Goal: Obtain resource: Download file/media

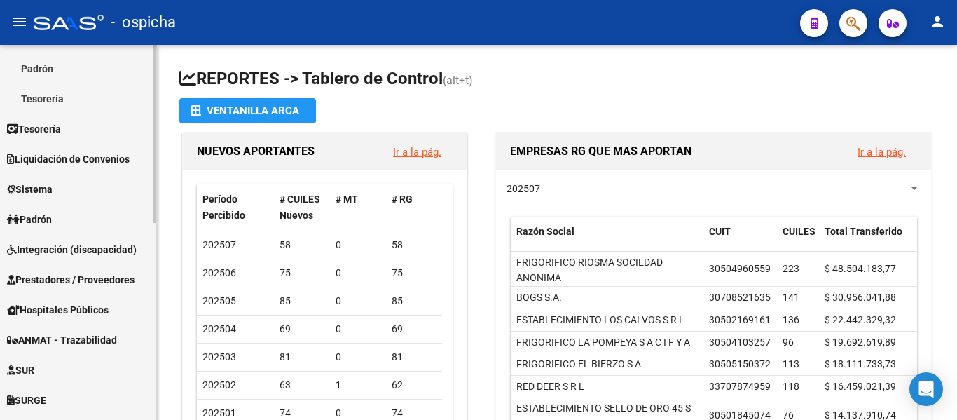
scroll to position [209, 0]
click at [71, 277] on span "Prestadores / Proveedores" at bounding box center [70, 278] width 127 height 15
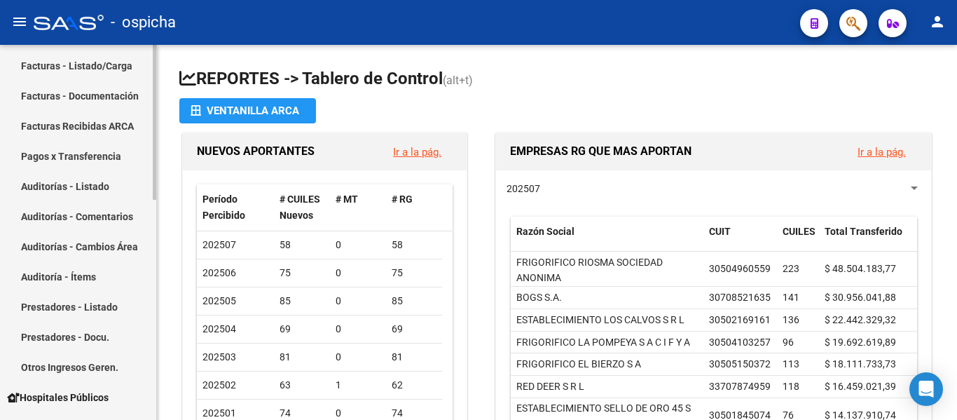
scroll to position [236, 0]
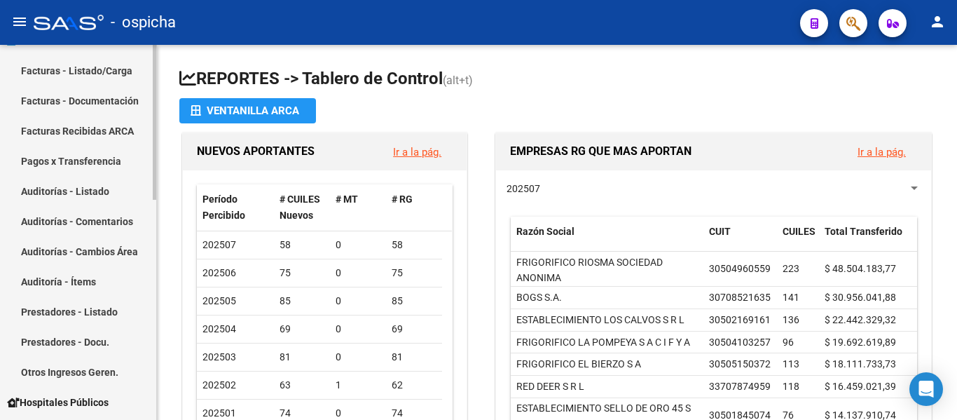
click at [83, 66] on link "Facturas - Listado/Carga" at bounding box center [78, 70] width 156 height 30
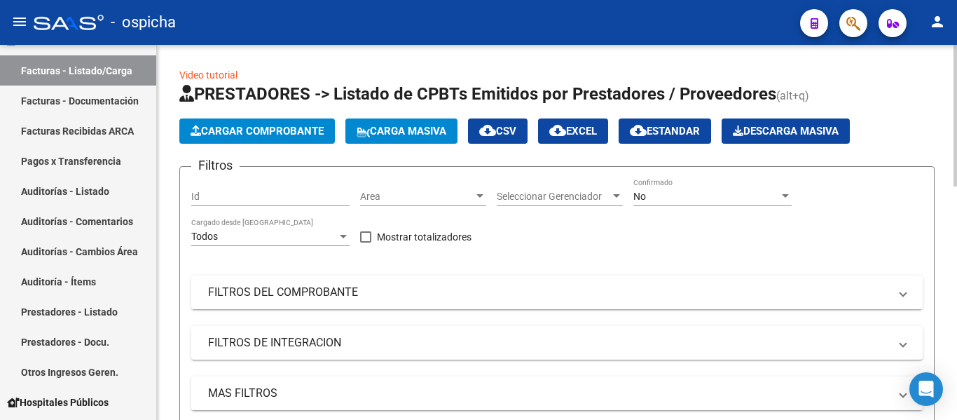
click at [331, 293] on mat-panel-title "FILTROS DEL COMPROBANTE" at bounding box center [548, 291] width 681 height 15
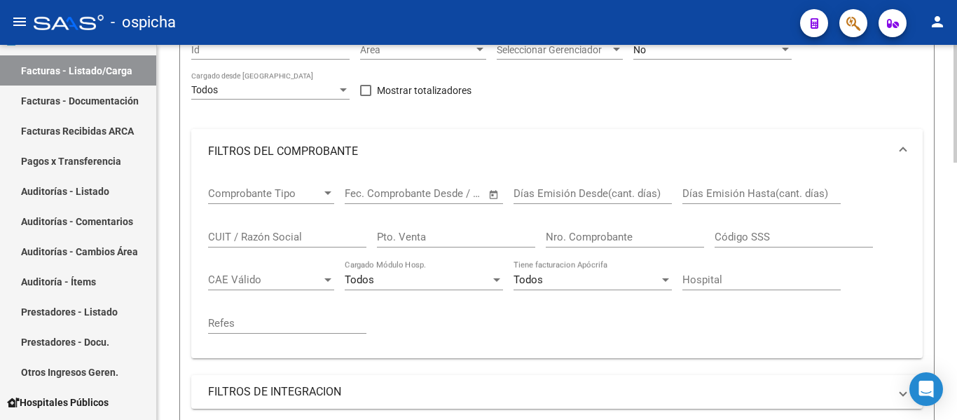
scroll to position [147, 0]
click at [285, 234] on input "CUIT / Razón Social" at bounding box center [287, 236] width 158 height 13
paste input "27253960642"
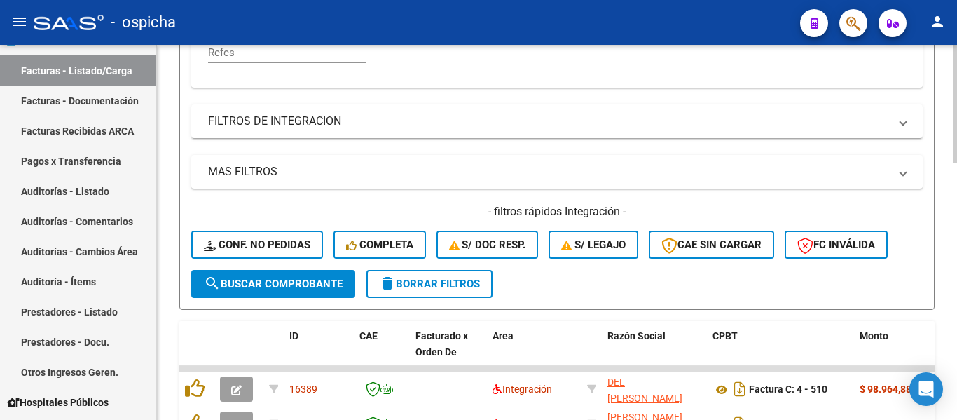
scroll to position [420, 0]
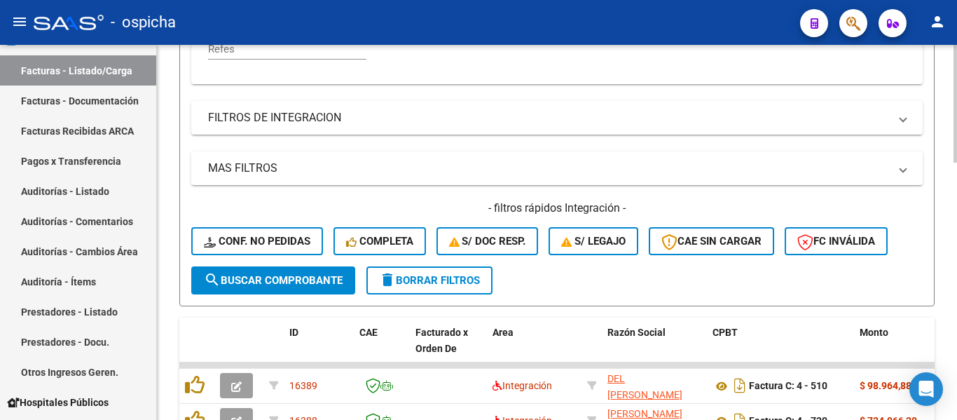
type input "27253960642"
click at [261, 290] on button "search Buscar Comprobante" at bounding box center [273, 280] width 164 height 28
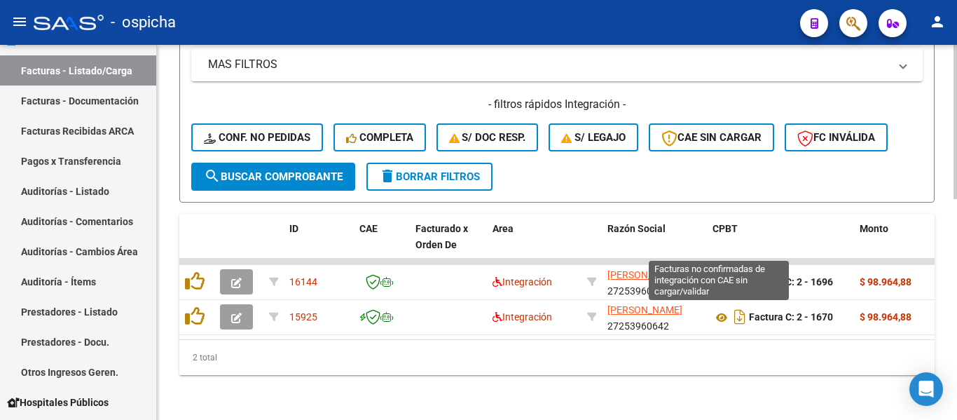
scroll to position [534, 0]
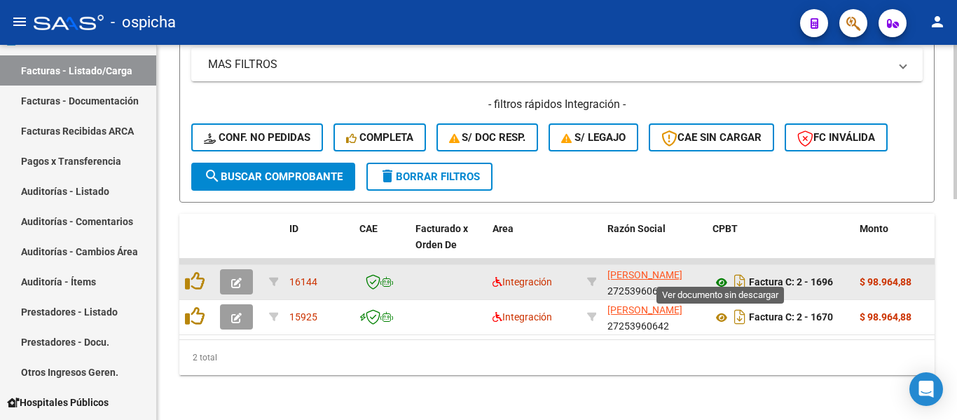
click at [722, 274] on icon at bounding box center [721, 282] width 18 height 17
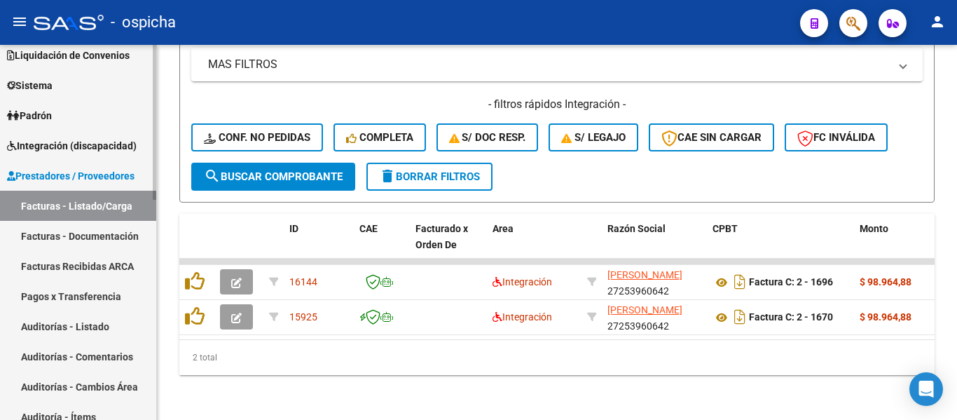
scroll to position [97, 0]
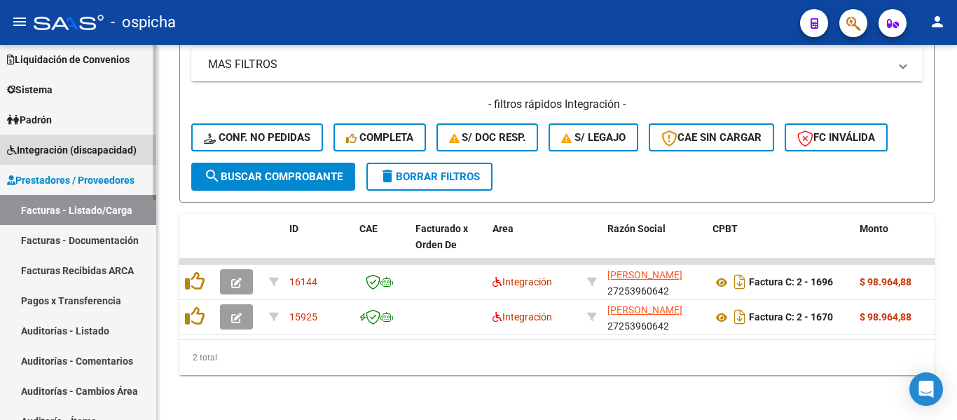
click at [76, 149] on span "Integración (discapacidad)" at bounding box center [72, 149] width 130 height 15
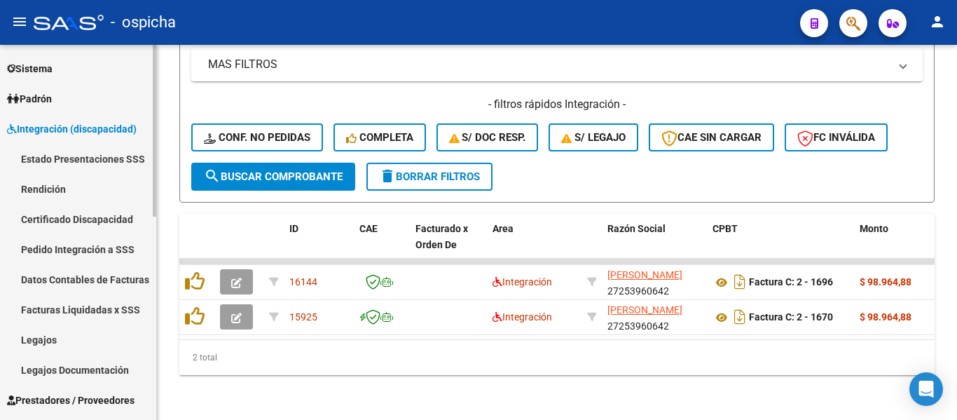
scroll to position [118, 0]
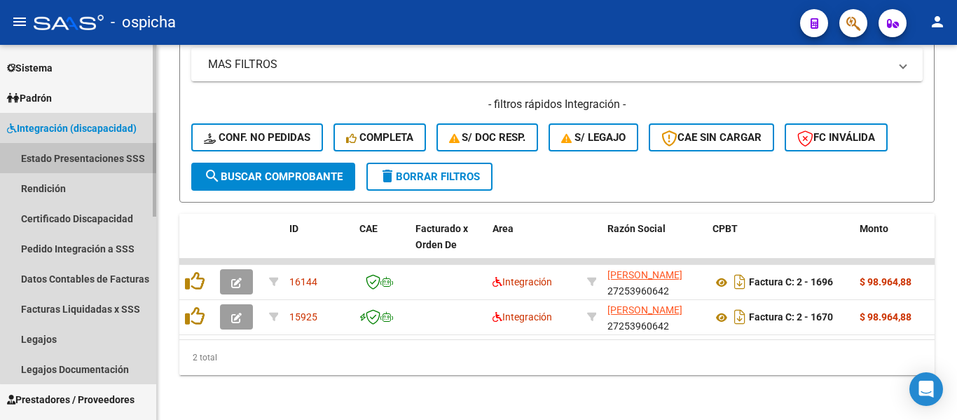
click at [83, 170] on link "Estado Presentaciones SSS" at bounding box center [78, 158] width 156 height 30
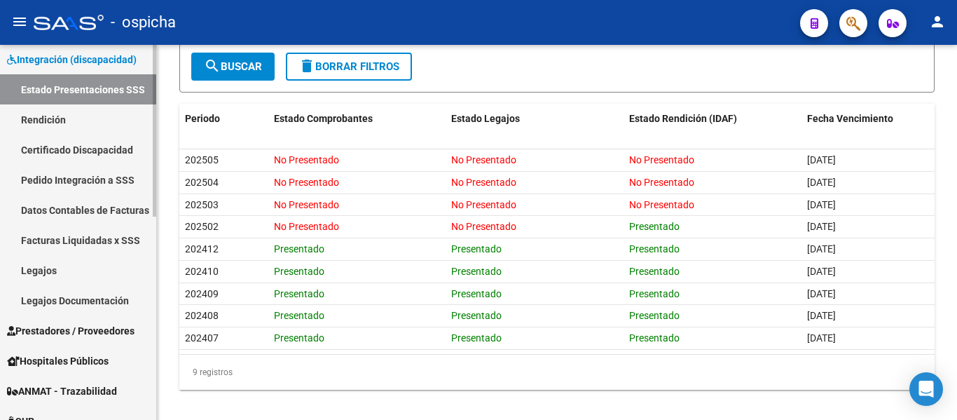
scroll to position [188, 0]
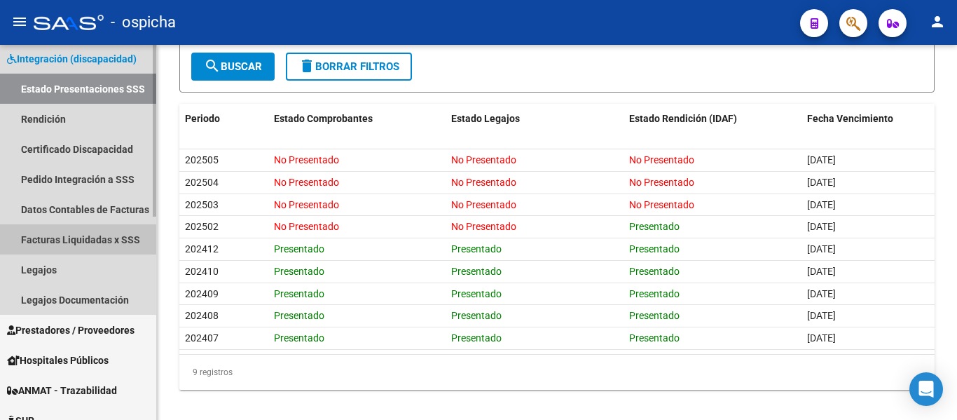
click at [101, 240] on link "Facturas Liquidadas x SSS" at bounding box center [78, 239] width 156 height 30
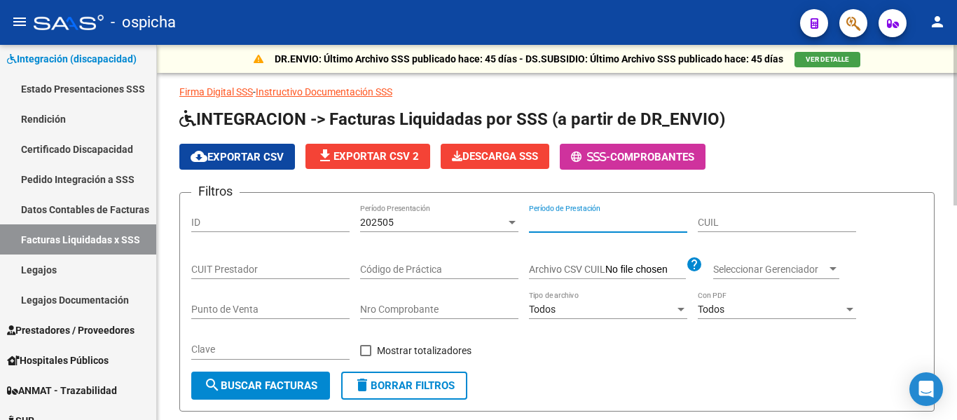
click at [594, 225] on input "Período de Prestación" at bounding box center [608, 222] width 158 height 12
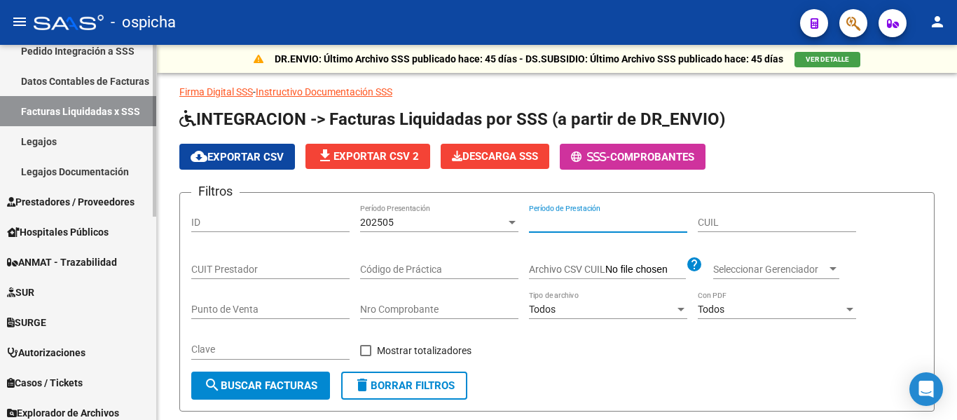
scroll to position [319, 0]
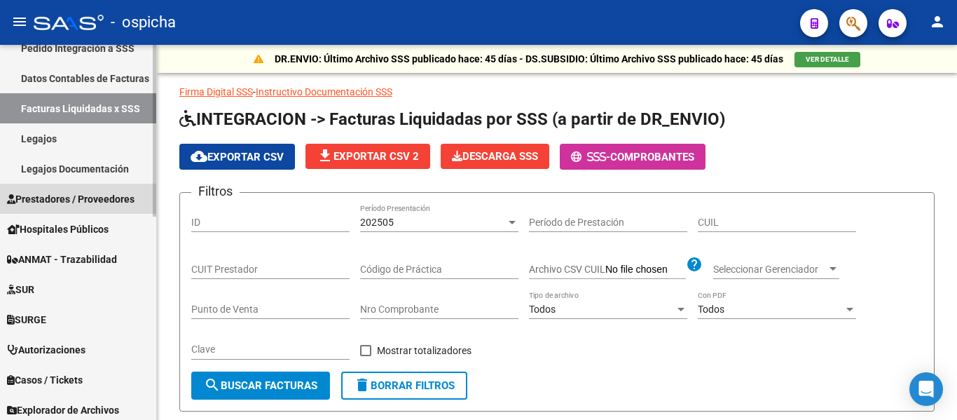
click at [112, 200] on span "Prestadores / Proveedores" at bounding box center [70, 198] width 127 height 15
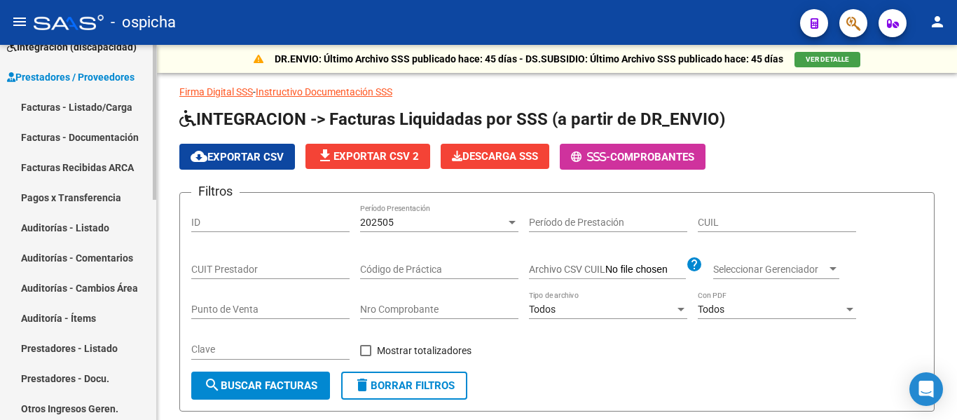
scroll to position [199, 0]
click at [78, 106] on link "Facturas - Listado/Carga" at bounding box center [78, 107] width 156 height 30
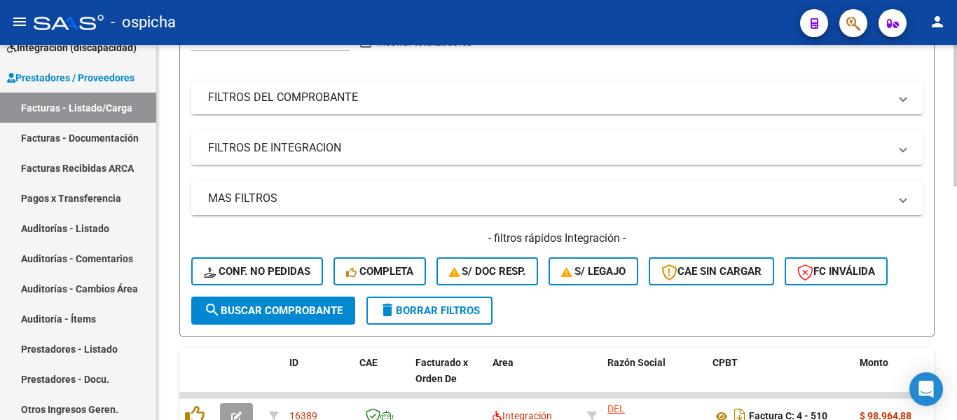
scroll to position [195, 0]
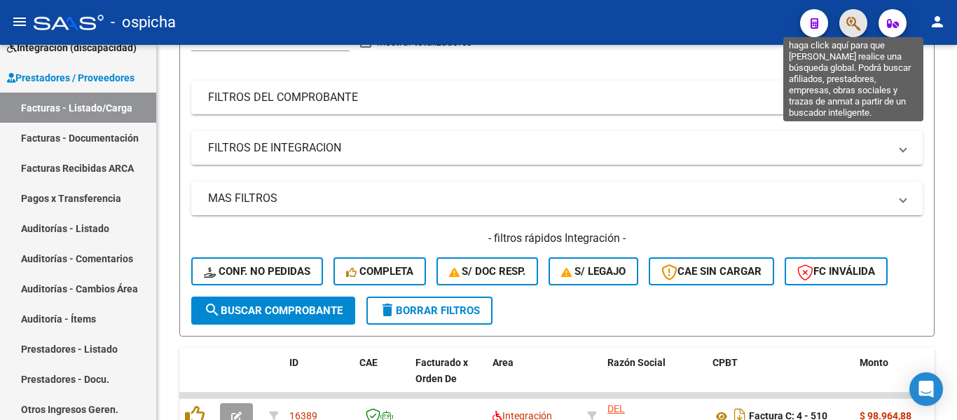
click at [852, 26] on icon "button" at bounding box center [853, 23] width 14 height 16
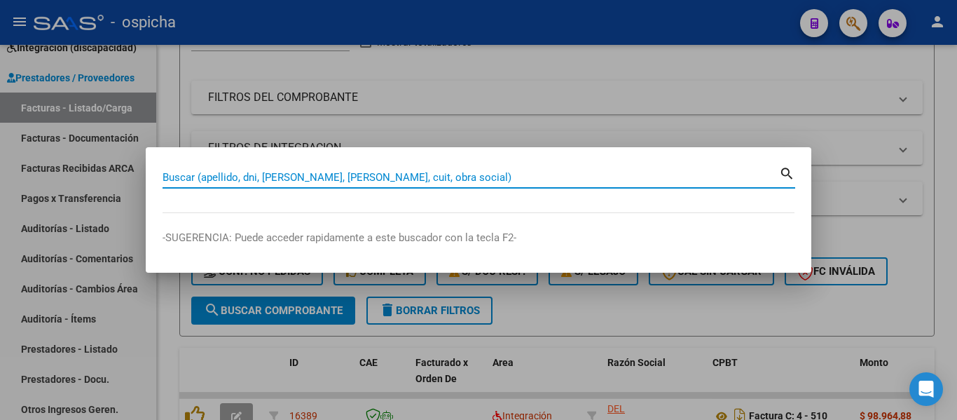
paste input "27253960642"
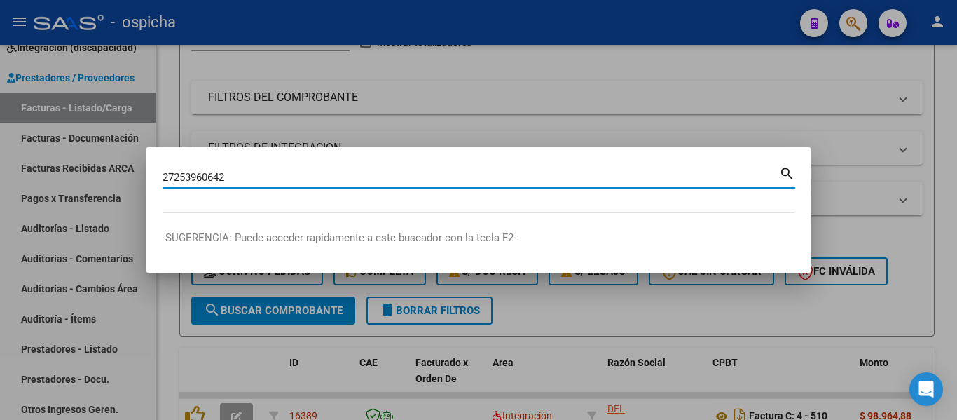
type input "27253960642"
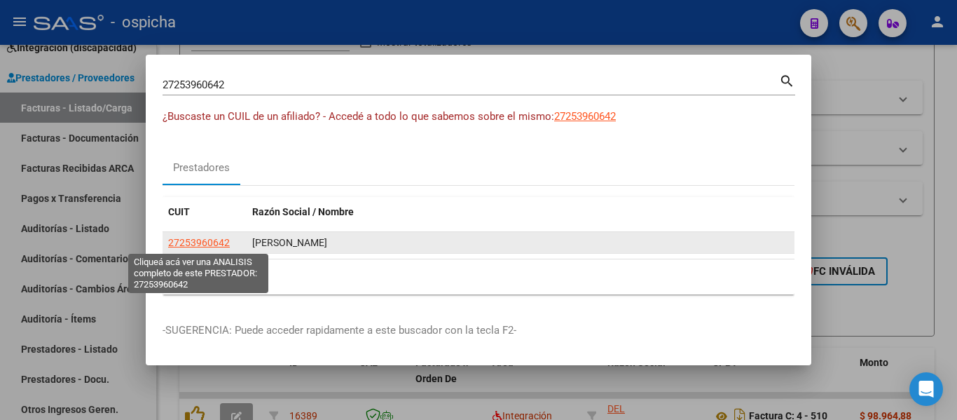
click at [186, 240] on span "27253960642" at bounding box center [199, 242] width 62 height 11
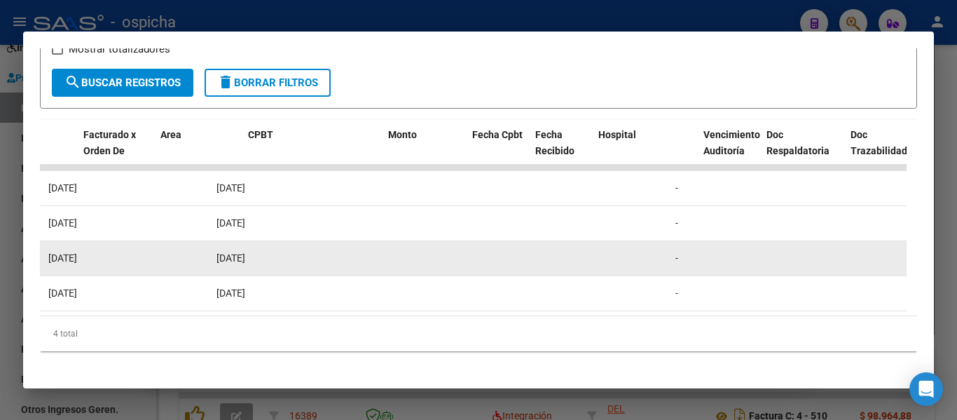
scroll to position [0, 0]
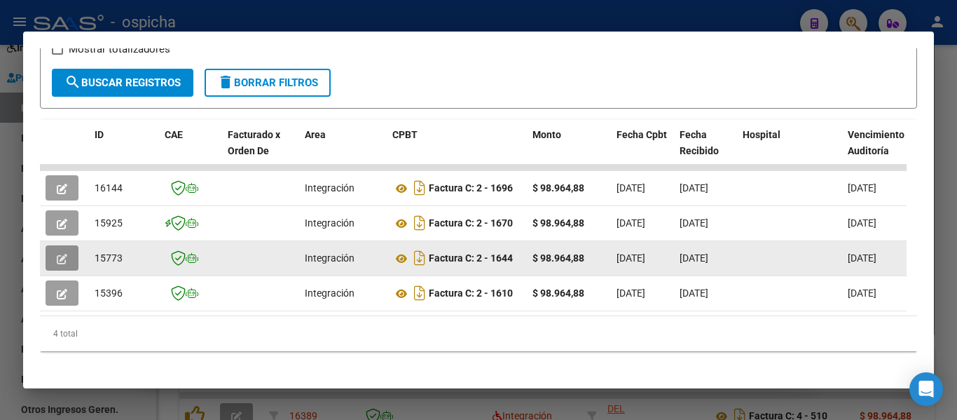
click at [57, 264] on icon "button" at bounding box center [62, 259] width 11 height 11
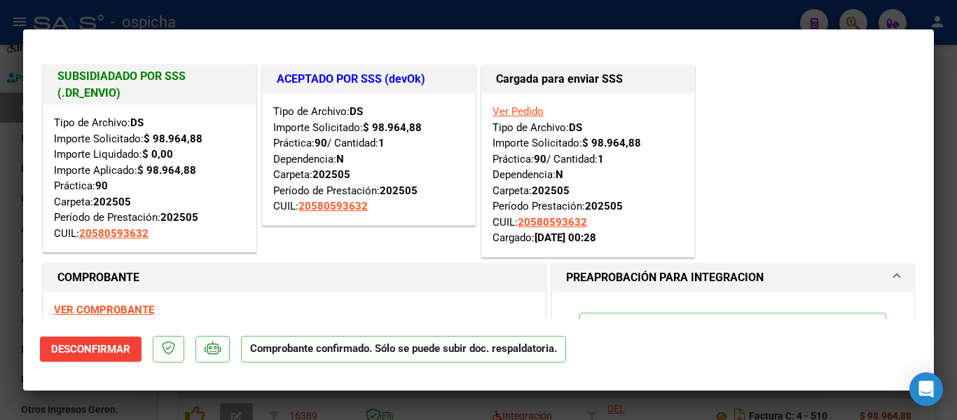
click at [11, 36] on div at bounding box center [478, 210] width 957 height 420
type input "$ 0,00"
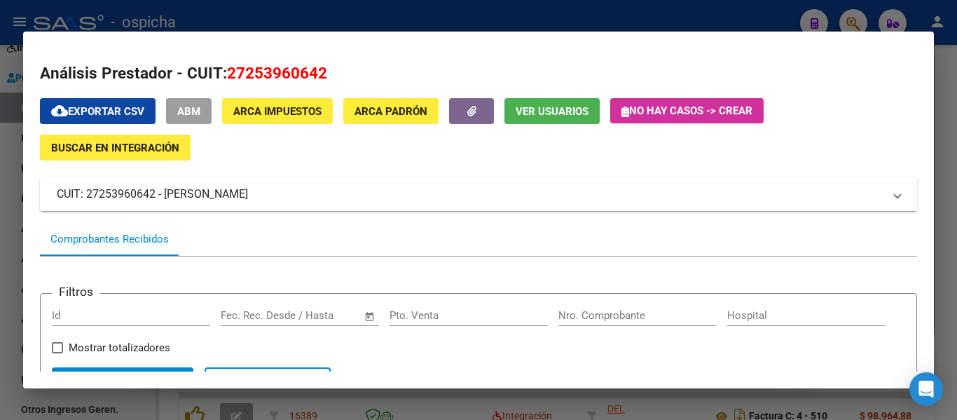
click at [0, 82] on div at bounding box center [478, 210] width 957 height 420
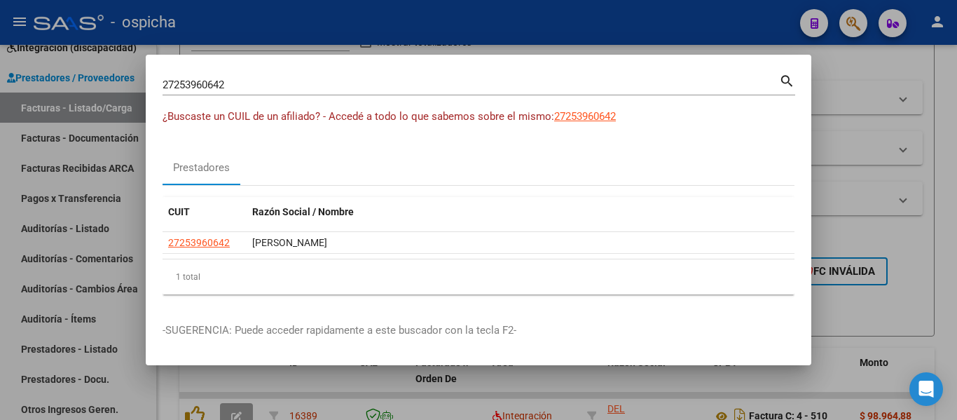
click at [95, 111] on div at bounding box center [478, 210] width 957 height 420
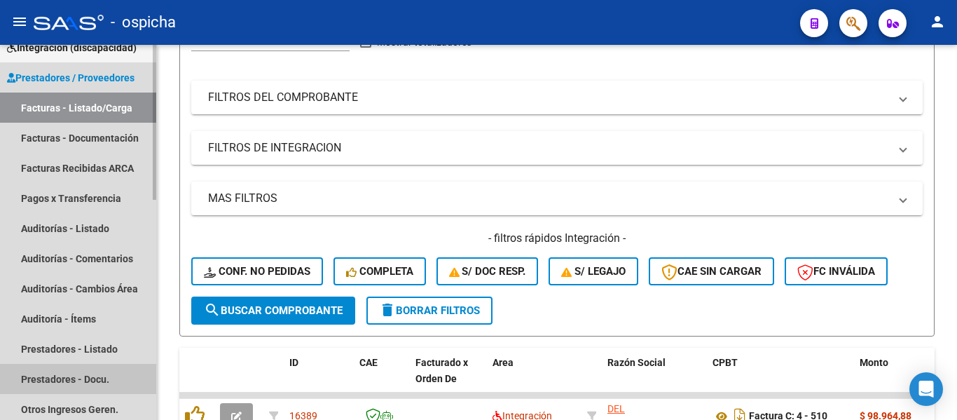
click at [77, 376] on link "Prestadores - Docu." at bounding box center [78, 379] width 156 height 30
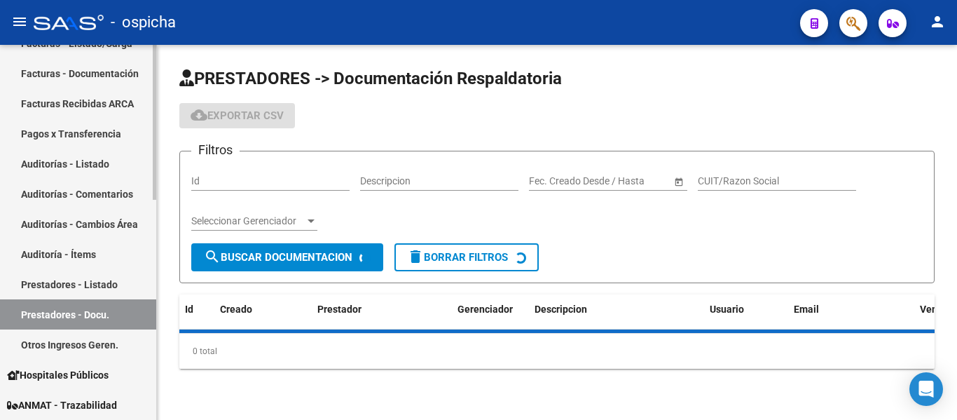
scroll to position [283, 0]
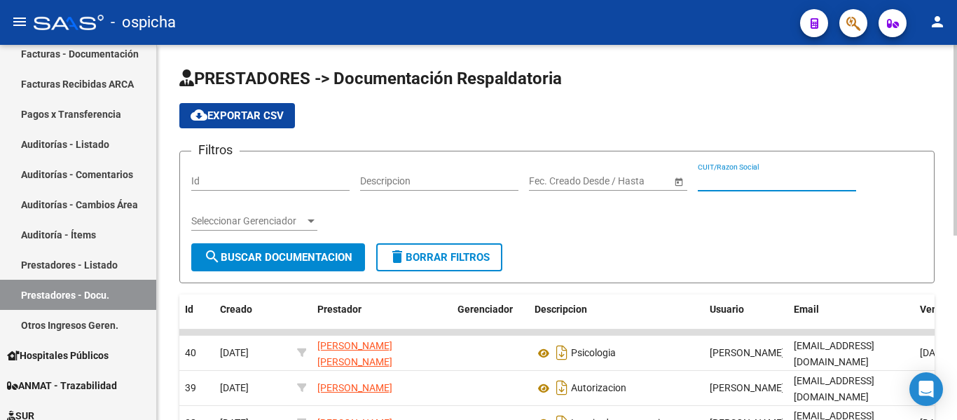
click at [732, 184] on input "CUIT/Razon Social" at bounding box center [777, 181] width 158 height 12
paste input "27253960642"
type input "27253960642"
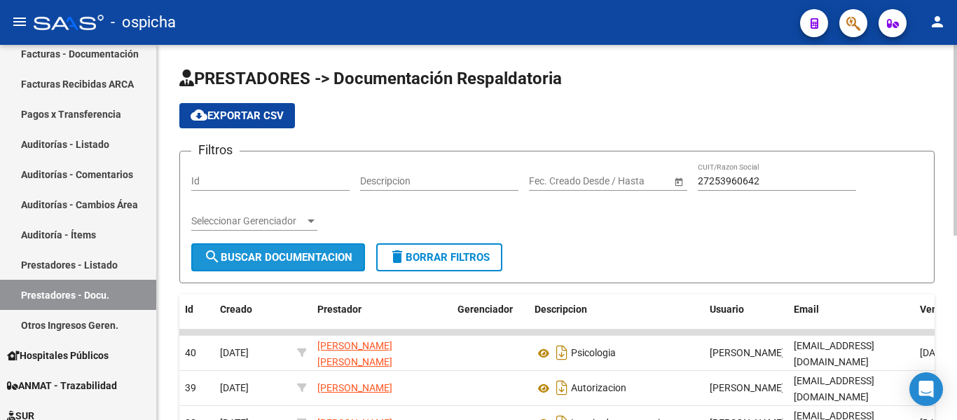
click at [269, 259] on span "search Buscar Documentacion" at bounding box center [278, 257] width 149 height 13
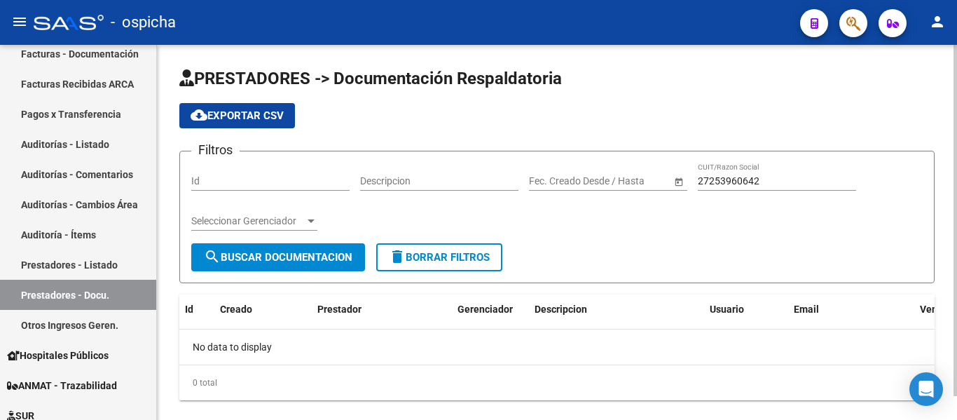
scroll to position [25, 0]
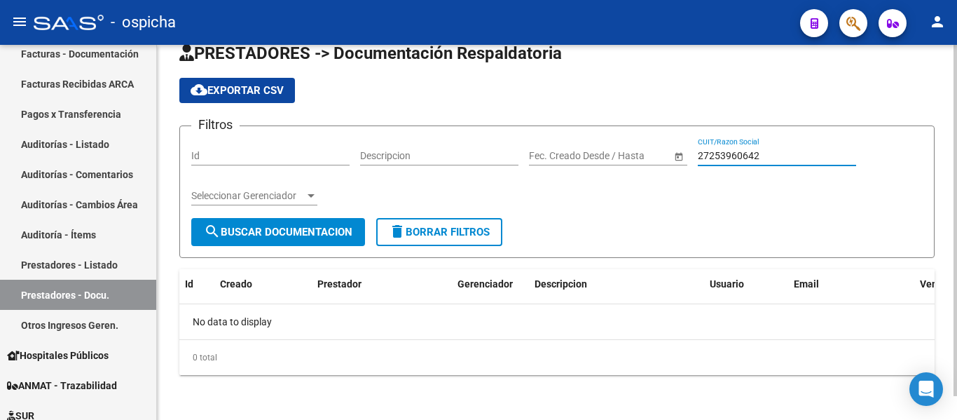
click at [766, 153] on input "27253960642" at bounding box center [777, 156] width 158 height 12
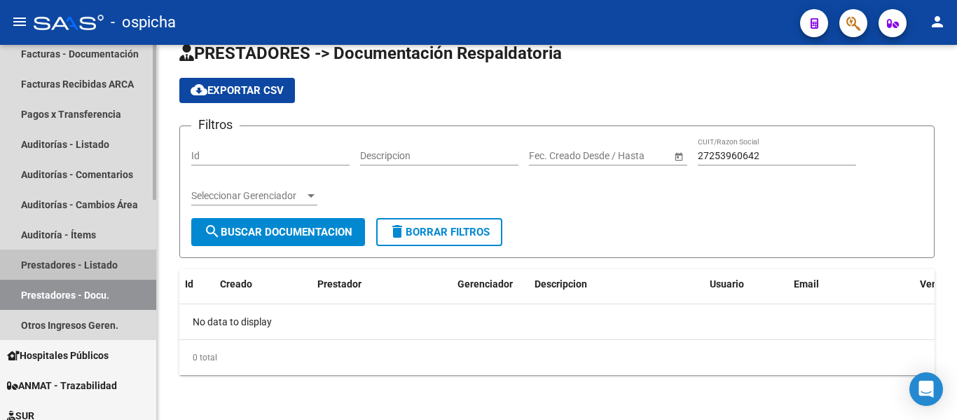
click at [60, 268] on link "Prestadores - Listado" at bounding box center [78, 264] width 156 height 30
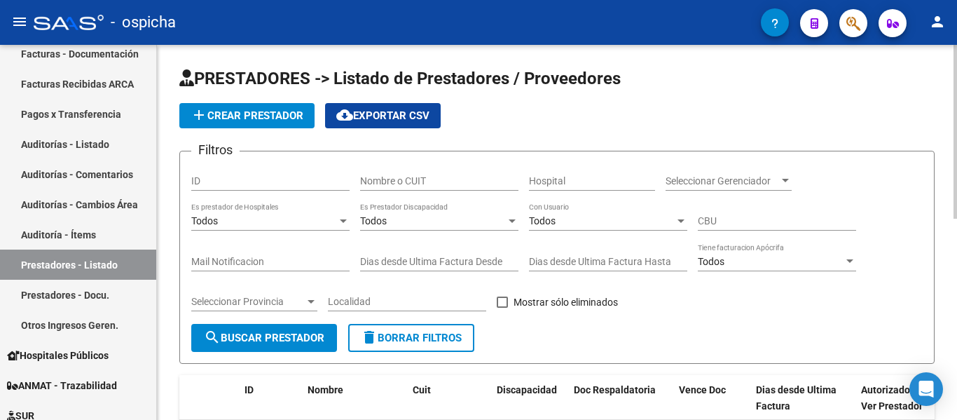
click at [427, 173] on div "Nombre o CUIT" at bounding box center [439, 177] width 158 height 28
paste input "27253960642"
type input "27253960642"
click at [268, 334] on span "search Buscar Prestador" at bounding box center [264, 337] width 120 height 13
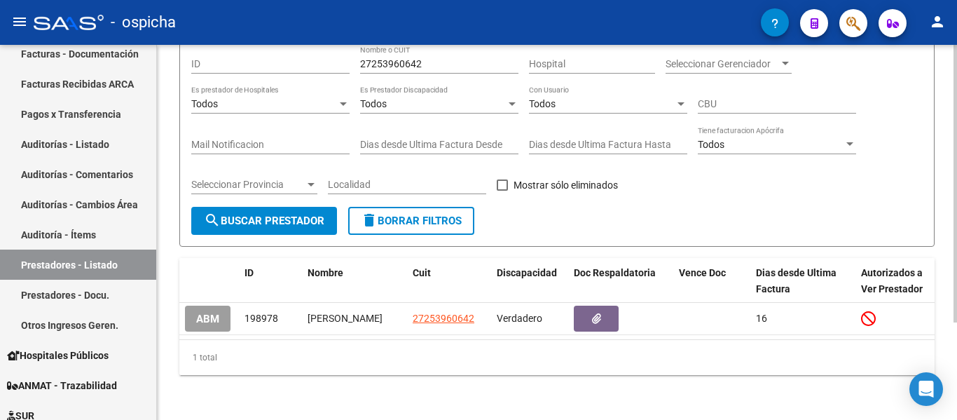
scroll to position [130, 0]
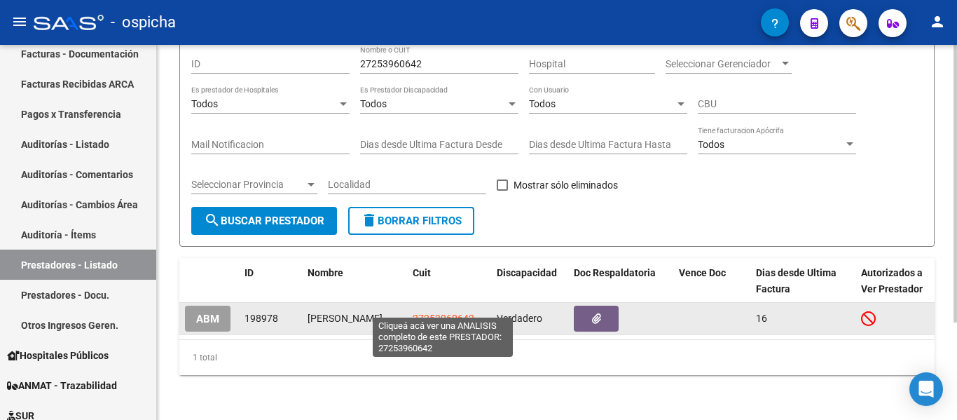
click at [442, 312] on span "27253960642" at bounding box center [444, 317] width 62 height 11
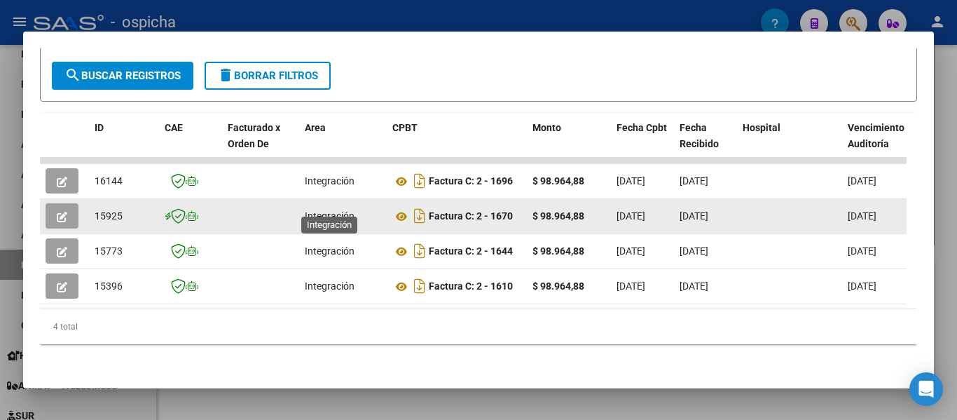
scroll to position [0, 0]
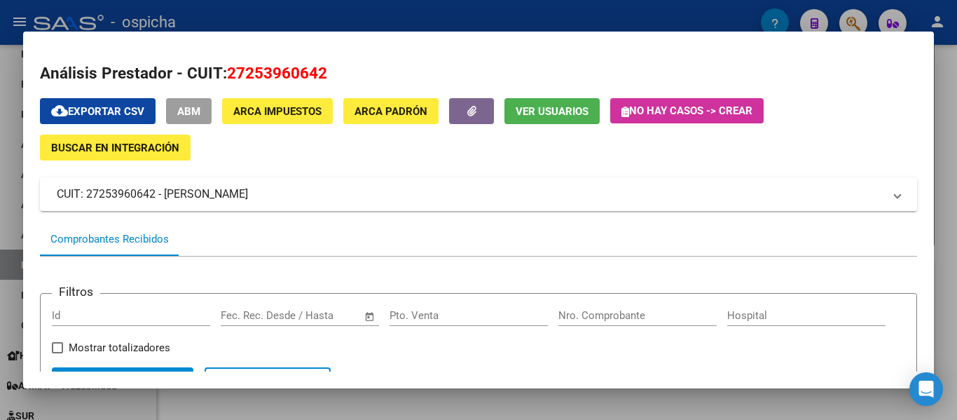
click at [15, 163] on div at bounding box center [478, 210] width 957 height 420
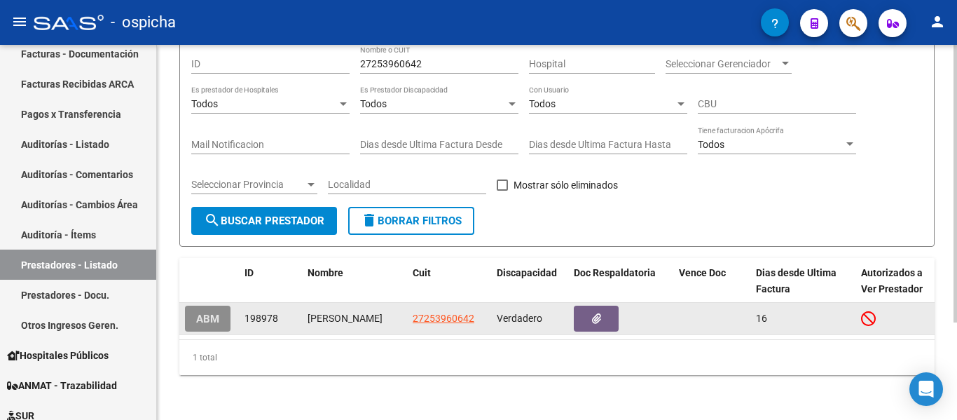
click at [202, 312] on span "ABM" at bounding box center [207, 318] width 23 height 13
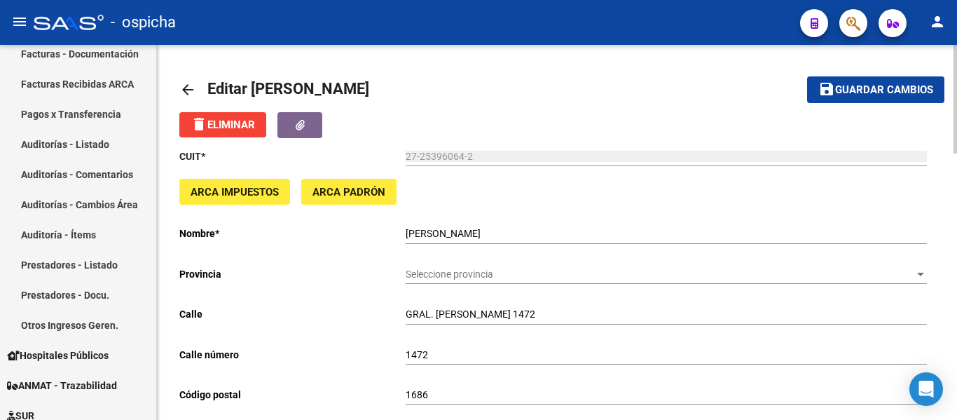
click at [183, 83] on mat-icon "arrow_back" at bounding box center [187, 89] width 17 height 17
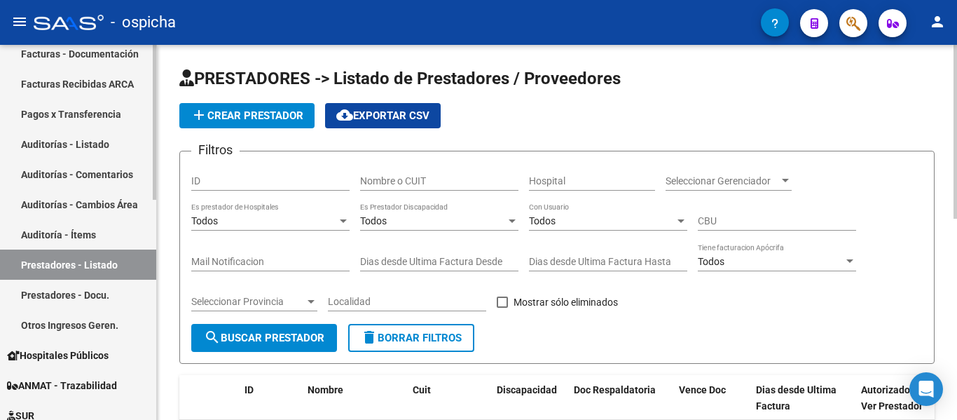
click at [77, 304] on link "Prestadores - Docu." at bounding box center [78, 295] width 156 height 30
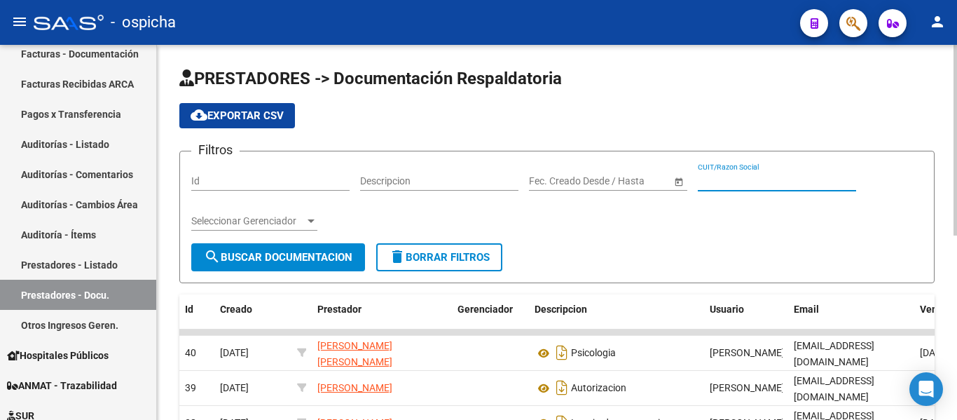
click at [752, 181] on input "CUIT/Razon Social" at bounding box center [777, 181] width 158 height 12
paste input "27253960642"
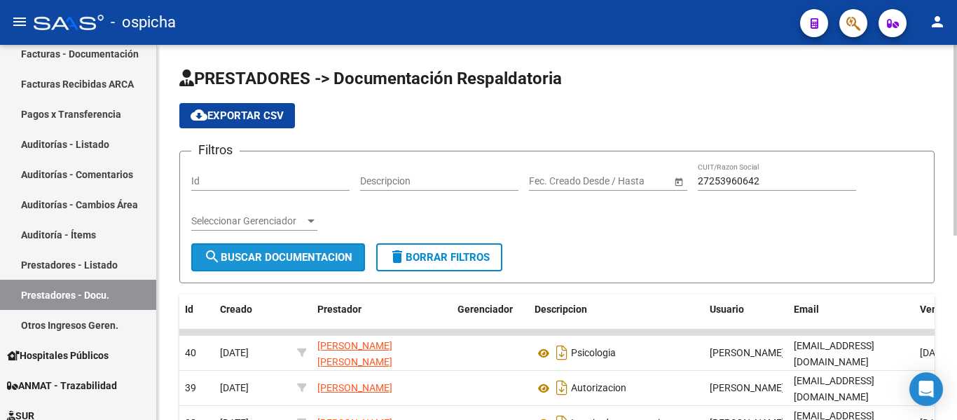
click at [274, 251] on span "search Buscar Documentacion" at bounding box center [278, 257] width 149 height 13
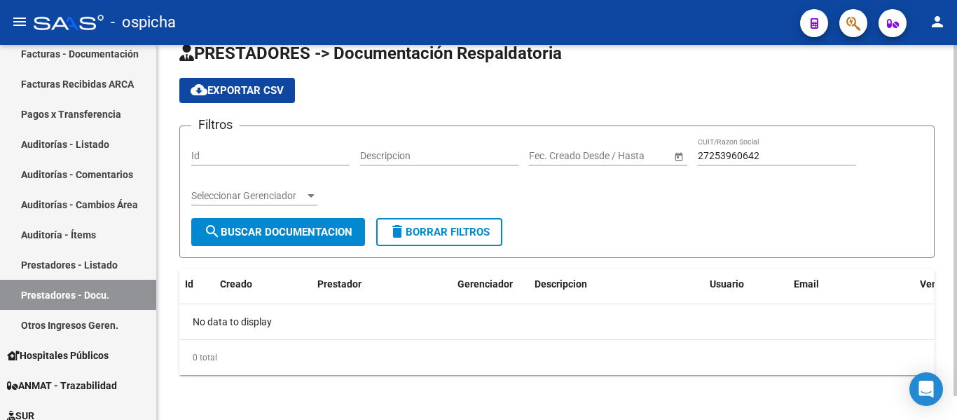
scroll to position [25, 0]
click at [774, 153] on input "27253960642" at bounding box center [777, 156] width 158 height 12
paste input "0184400546"
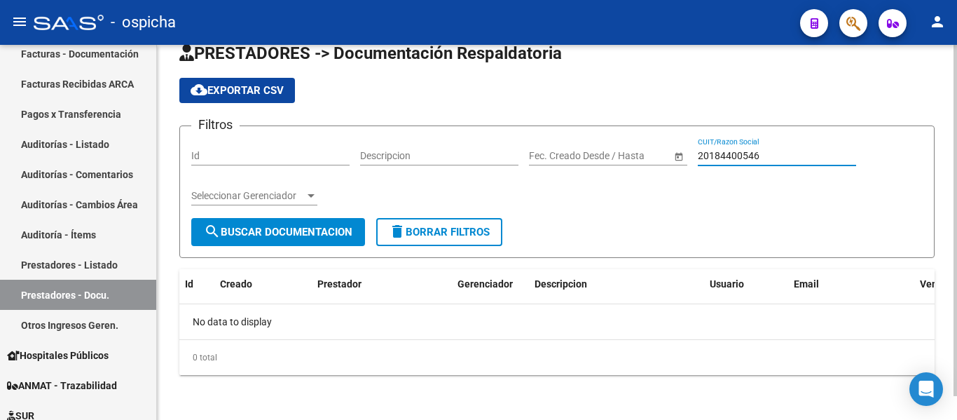
scroll to position [25, 0]
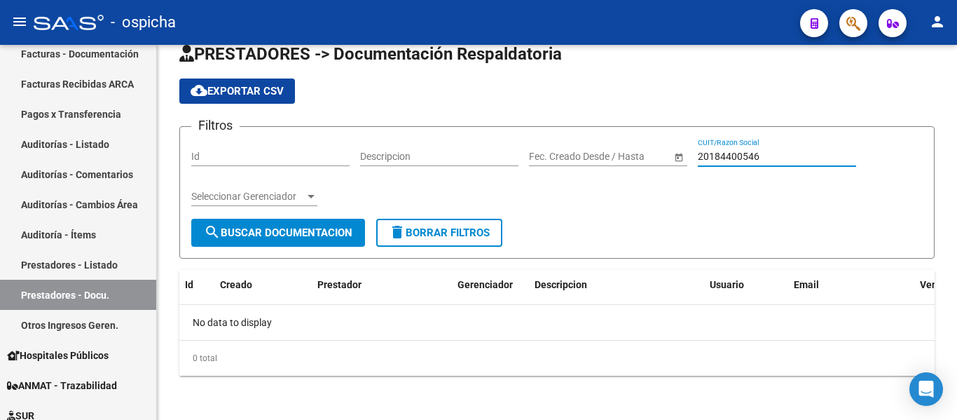
type input "20184400546"
click at [862, 23] on button "button" at bounding box center [853, 23] width 28 height 28
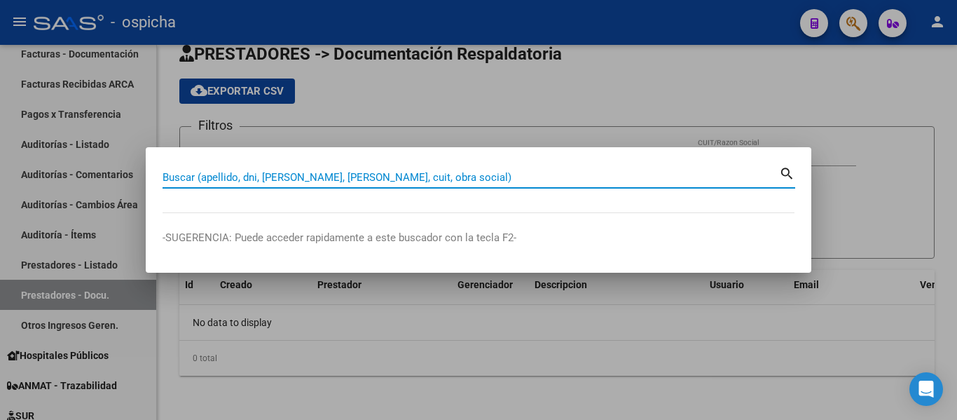
click at [354, 177] on input "Buscar (apellido, dni, [PERSON_NAME], [PERSON_NAME], cuit, obra social)" at bounding box center [471, 177] width 616 height 13
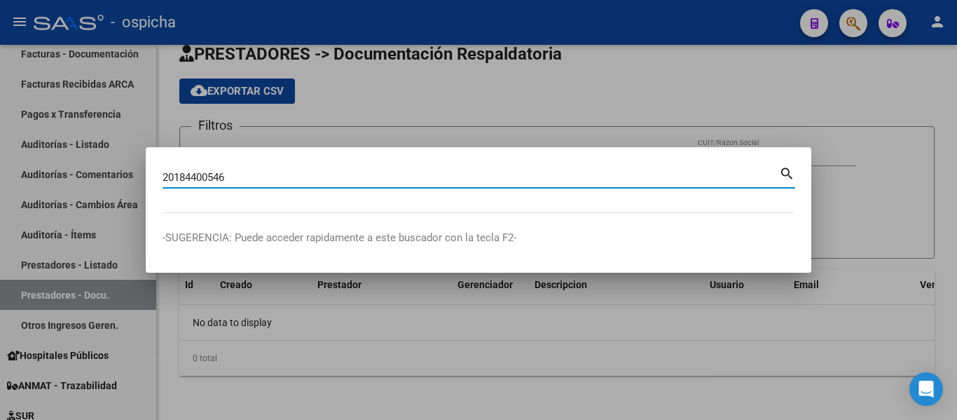
type input "20184400546"
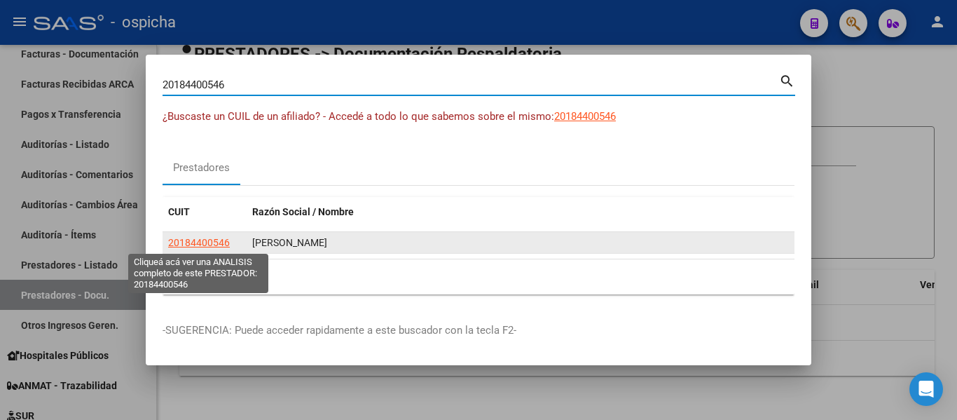
click at [203, 243] on span "20184400546" at bounding box center [199, 242] width 62 height 11
type textarea "20184400546"
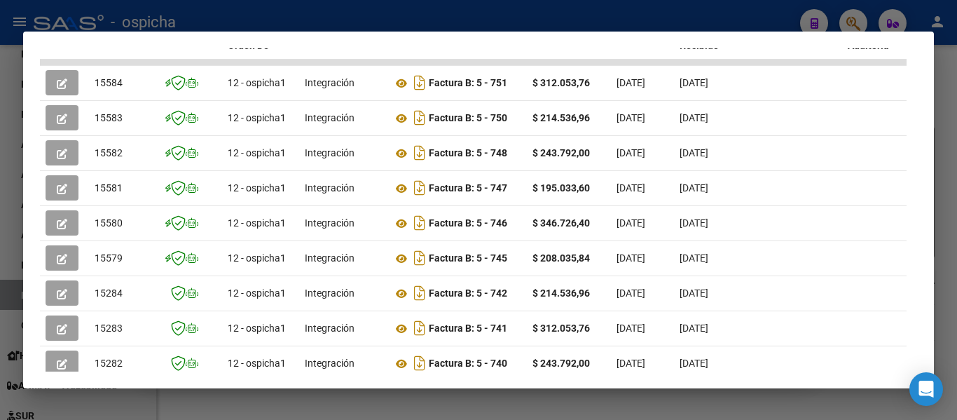
scroll to position [402, 0]
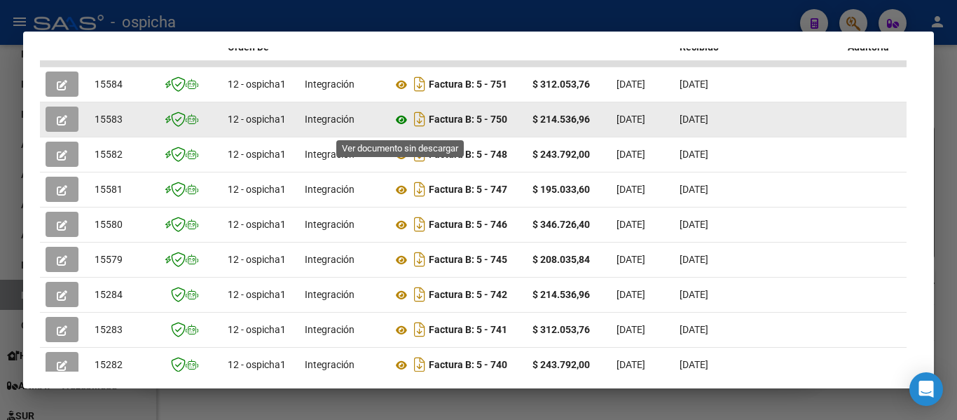
click at [401, 125] on icon at bounding box center [401, 119] width 18 height 17
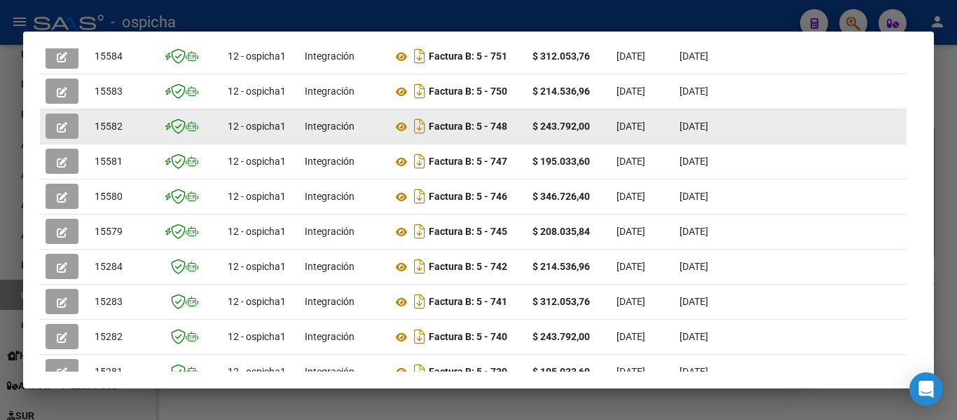
scroll to position [429, 0]
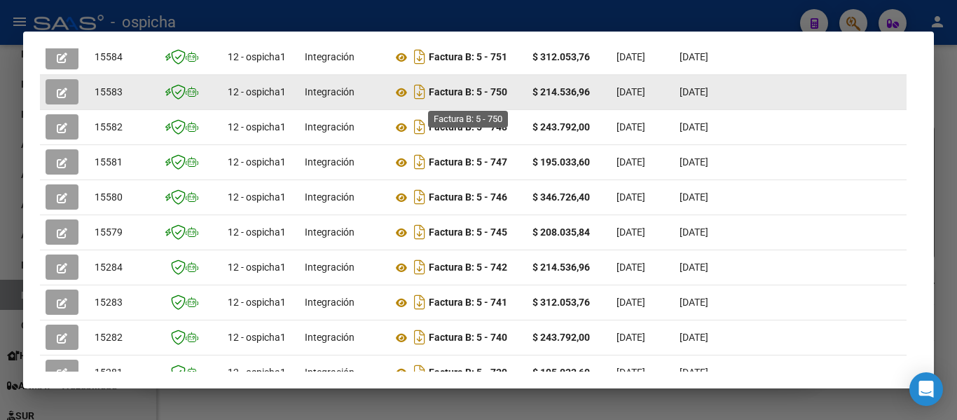
click at [488, 98] on strong "Factura B: 5 - 750" at bounding box center [468, 92] width 78 height 11
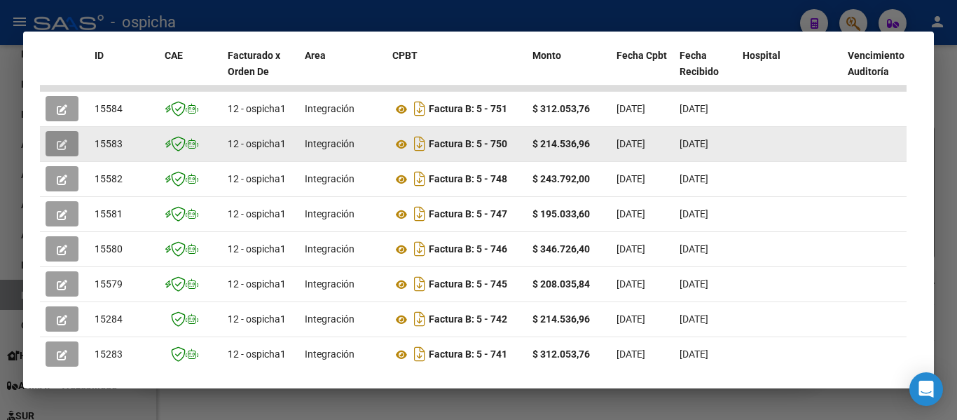
click at [57, 156] on button "button" at bounding box center [62, 143] width 33 height 25
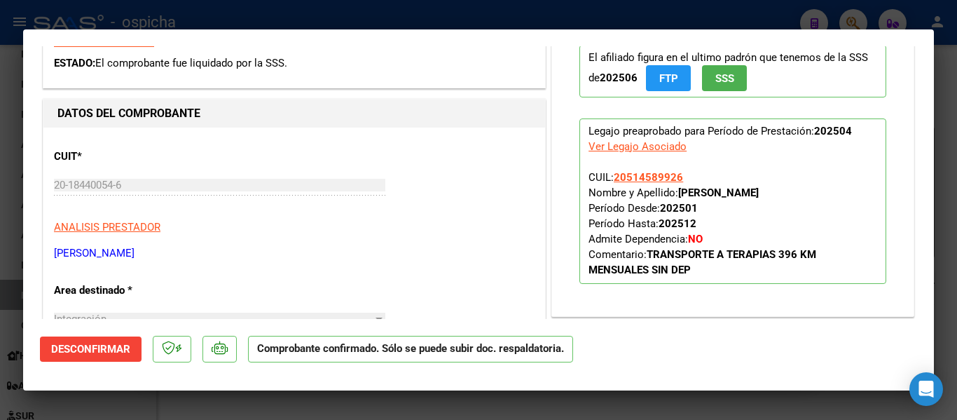
scroll to position [268, 0]
click at [636, 146] on div "Ver Legajo Asociado" at bounding box center [637, 145] width 98 height 15
type input "$ 0,00"
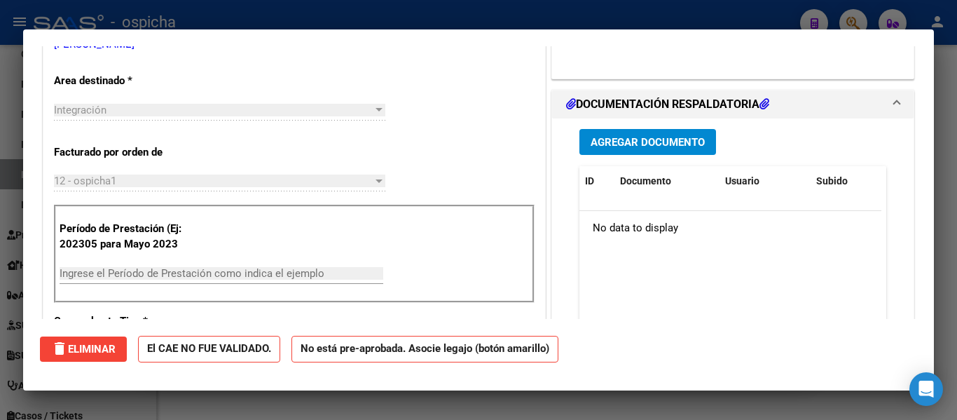
scroll to position [71, 0]
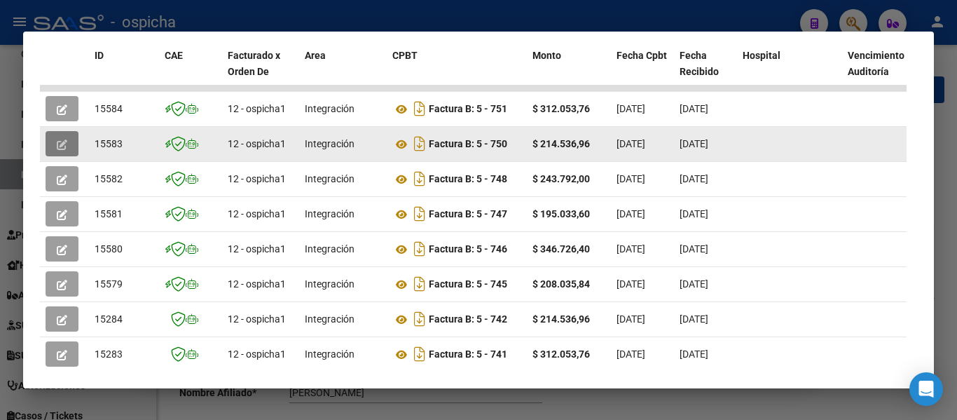
click at [58, 150] on span "button" at bounding box center [62, 143] width 11 height 13
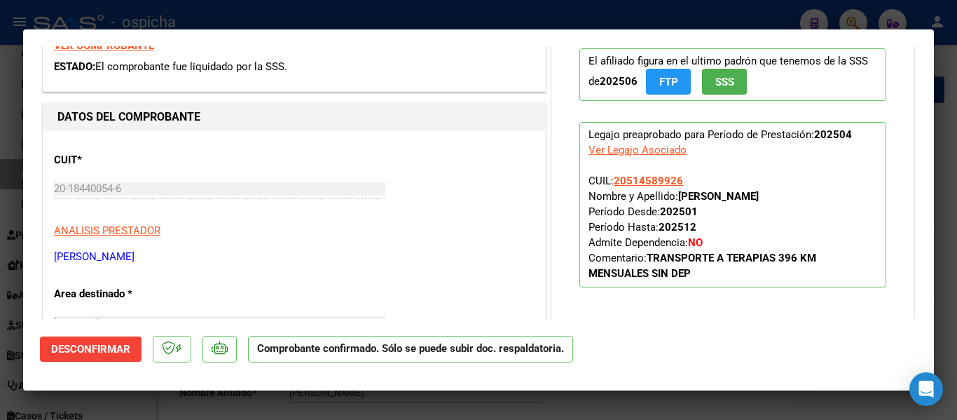
scroll to position [265, 0]
click at [616, 148] on div "Ver Legajo Asociado" at bounding box center [637, 149] width 98 height 15
type input "$ 0,00"
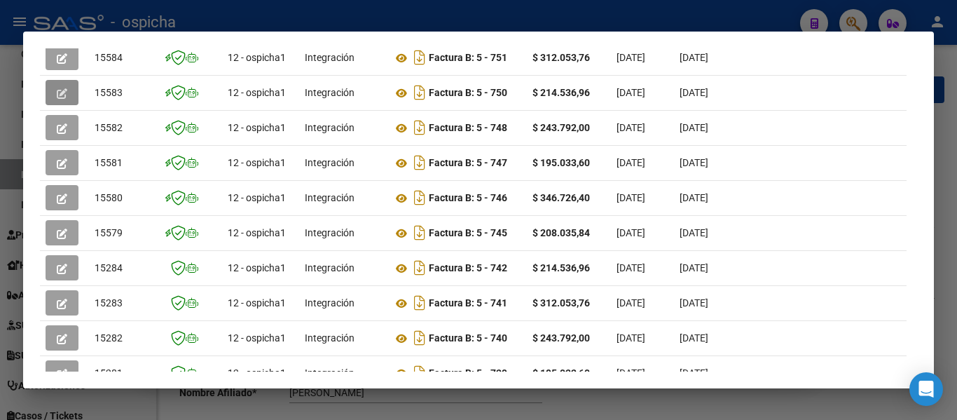
scroll to position [429, 0]
click at [10, 147] on div at bounding box center [478, 210] width 957 height 420
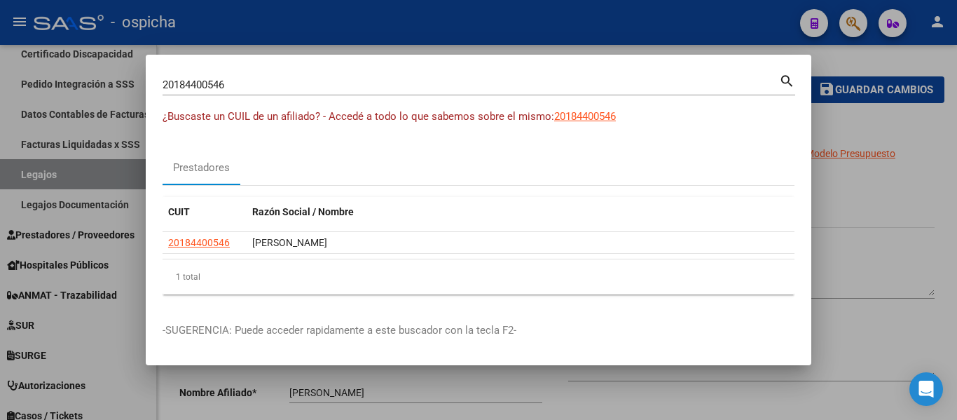
click at [130, 247] on div at bounding box center [478, 210] width 957 height 420
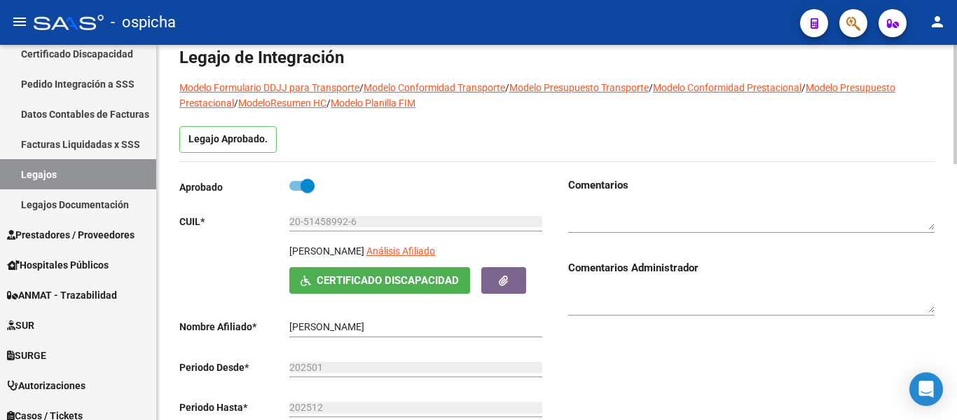
scroll to position [0, 0]
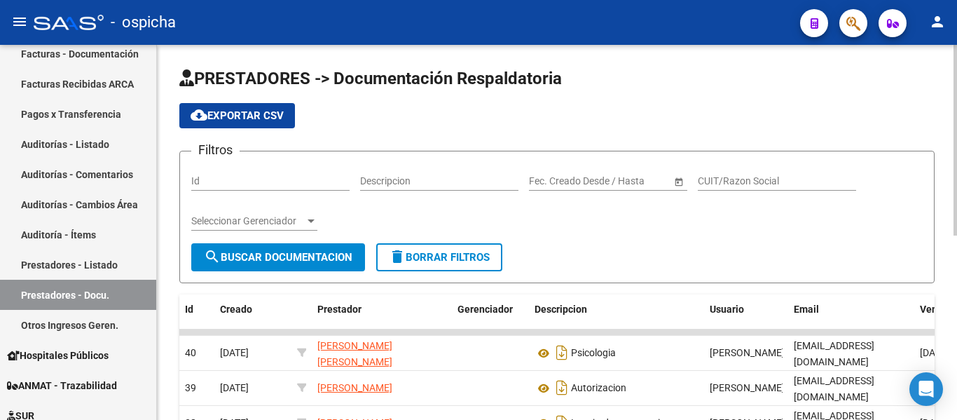
click at [617, 92] on app-list-header "PRESTADORES -> Documentación Respaldatoria cloud_download Exportar CSV Filtros …" at bounding box center [556, 175] width 755 height 216
click at [787, 179] on input "CUIT/Razon Social" at bounding box center [777, 181] width 158 height 12
paste input "20184359112"
type input "20184359112"
click at [309, 259] on span "search Buscar Documentacion" at bounding box center [278, 257] width 149 height 13
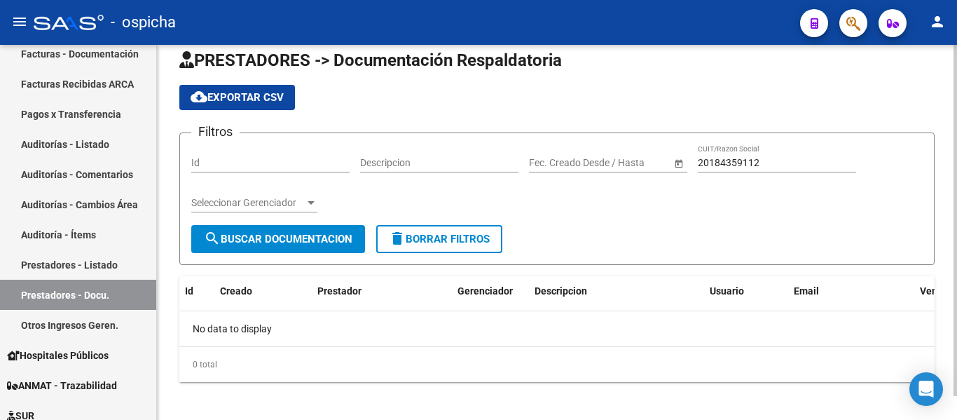
scroll to position [17, 0]
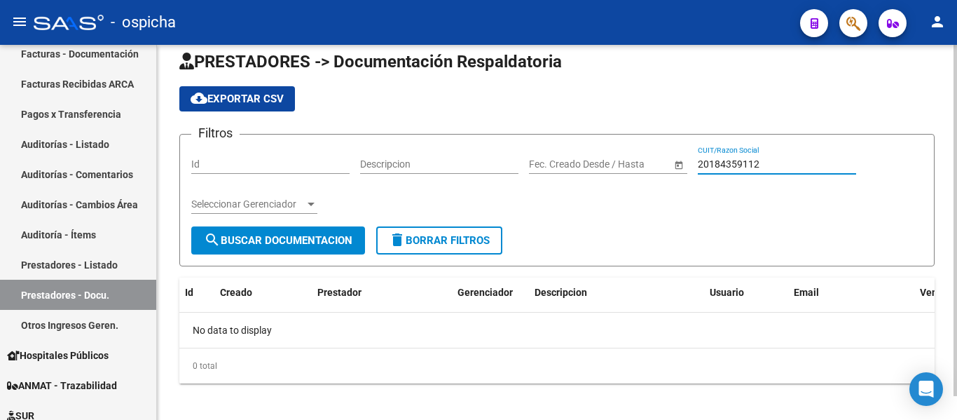
click at [804, 158] on input "20184359112" at bounding box center [777, 164] width 158 height 12
paste input "20184359112"
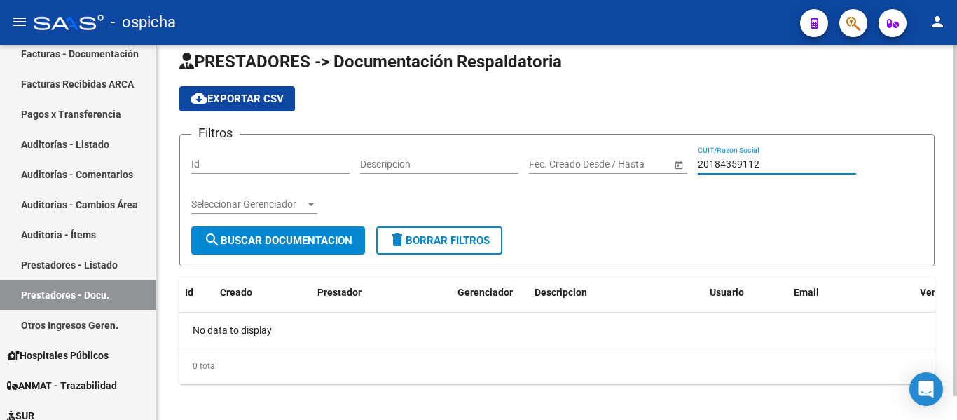
type input "20184359112"
click at [326, 254] on form "Filtros Id Descripcion Start date – End date Fec. Creado Desde / Hasta 20184359…" at bounding box center [556, 200] width 755 height 132
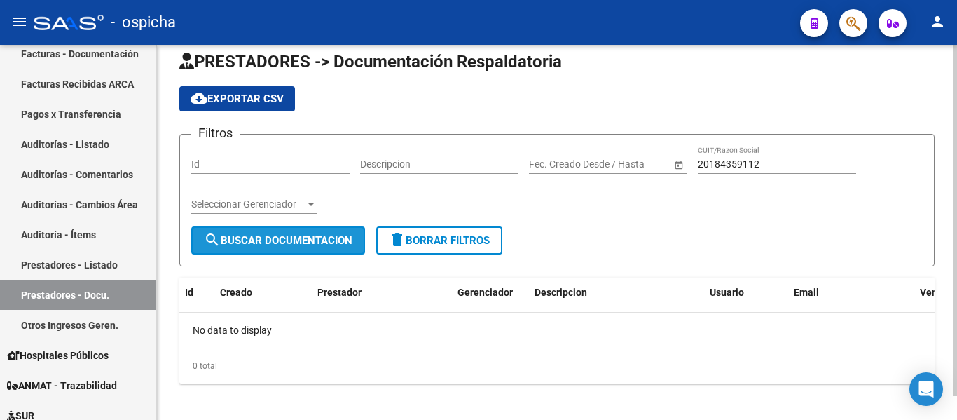
click at [301, 236] on span "search Buscar Documentacion" at bounding box center [278, 240] width 149 height 13
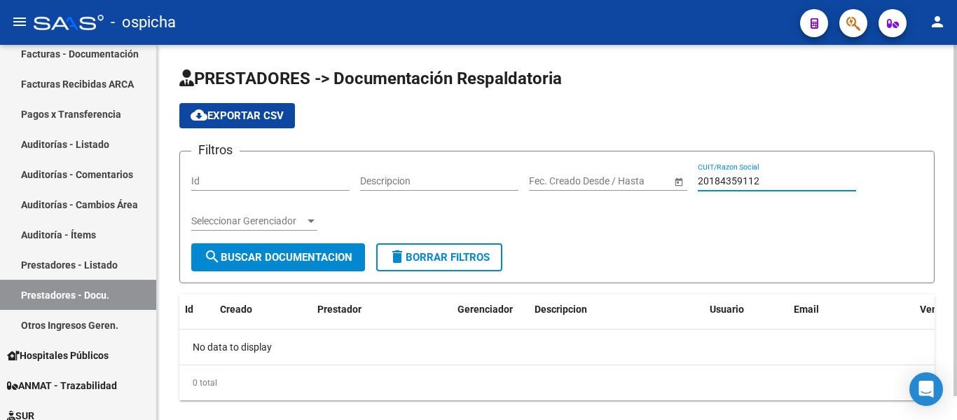
click at [803, 179] on input "20184359112" at bounding box center [777, 181] width 158 height 12
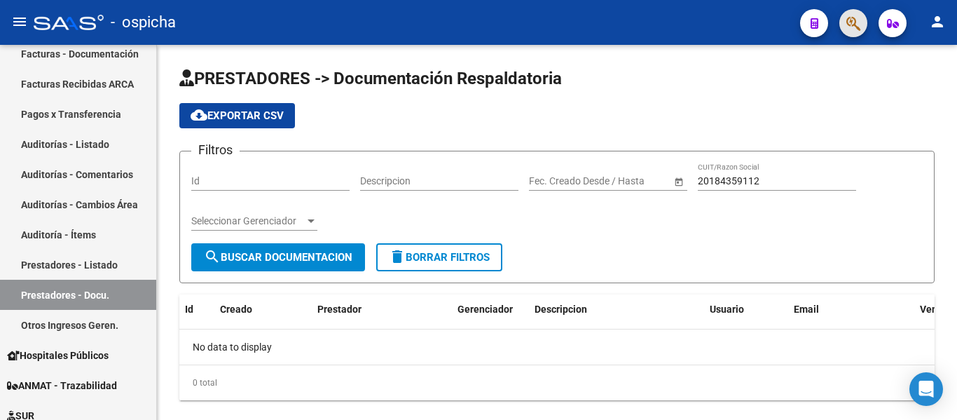
click at [855, 13] on span "button" at bounding box center [853, 23] width 14 height 29
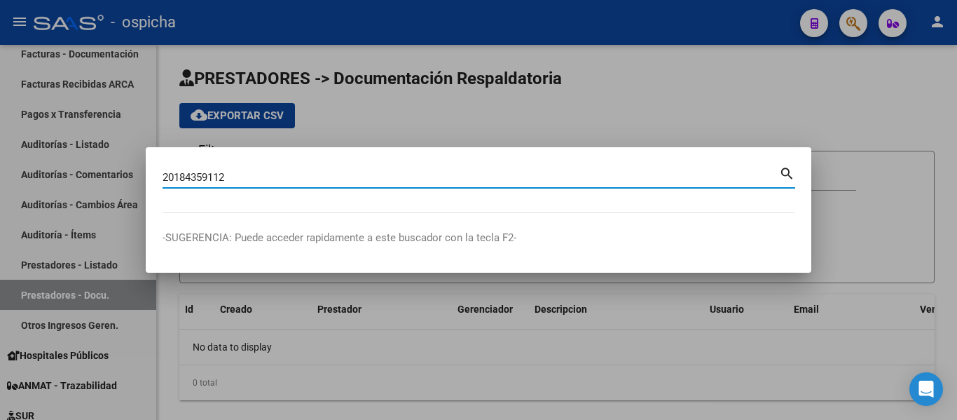
type input "20184359112"
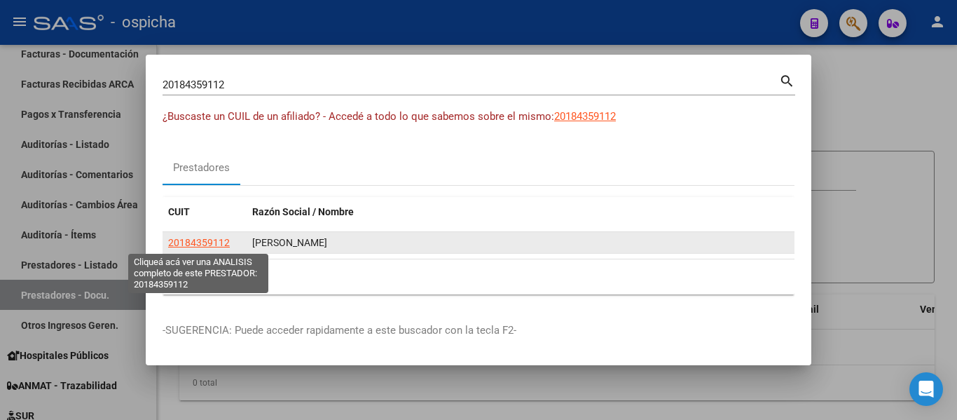
click at [205, 238] on span "20184359112" at bounding box center [199, 242] width 62 height 11
type textarea "20184359112"
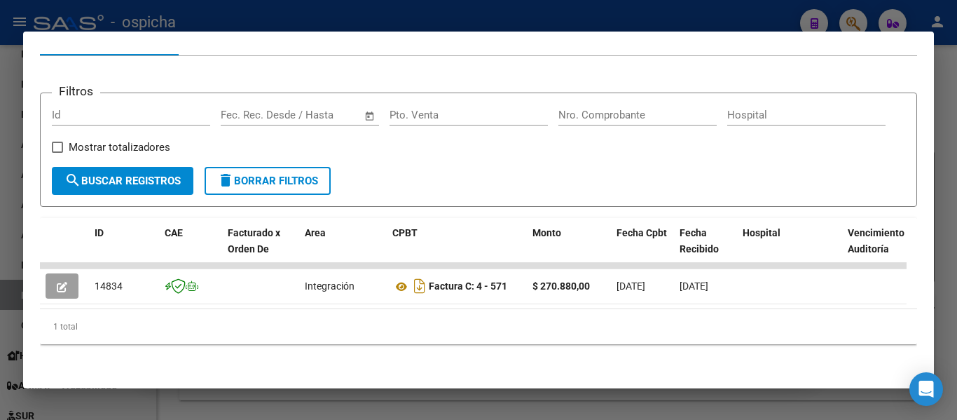
scroll to position [216, 0]
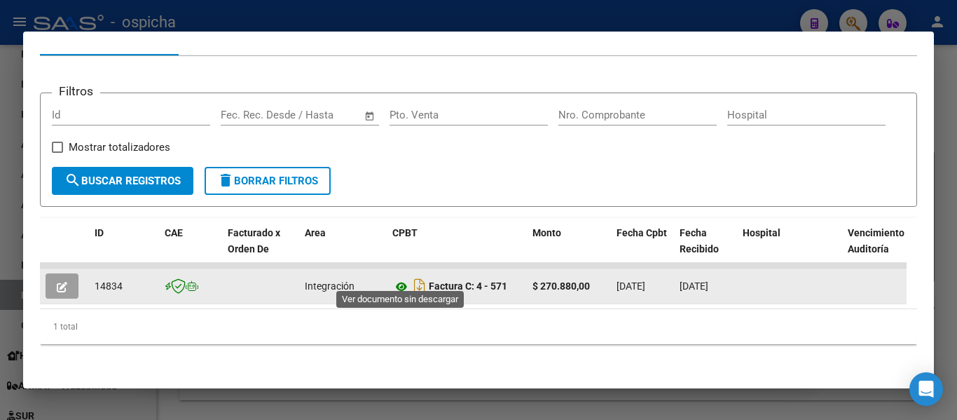
click at [397, 278] on icon at bounding box center [401, 286] width 18 height 17
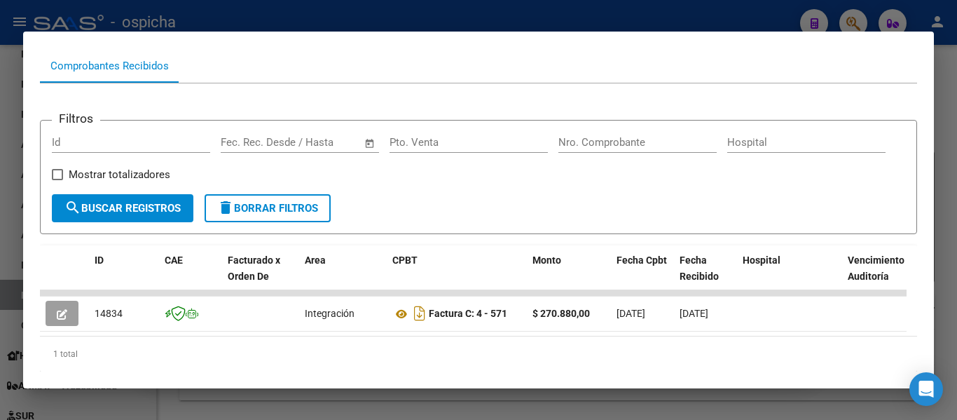
scroll to position [0, 0]
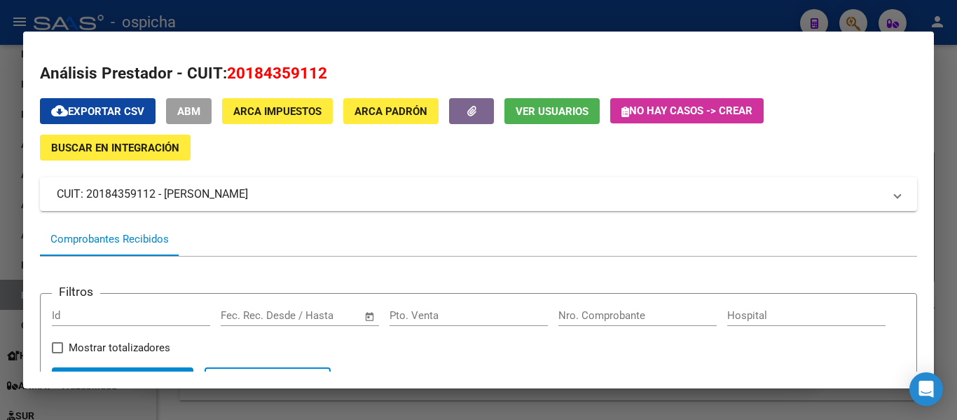
click at [281, 15] on div at bounding box center [478, 210] width 957 height 420
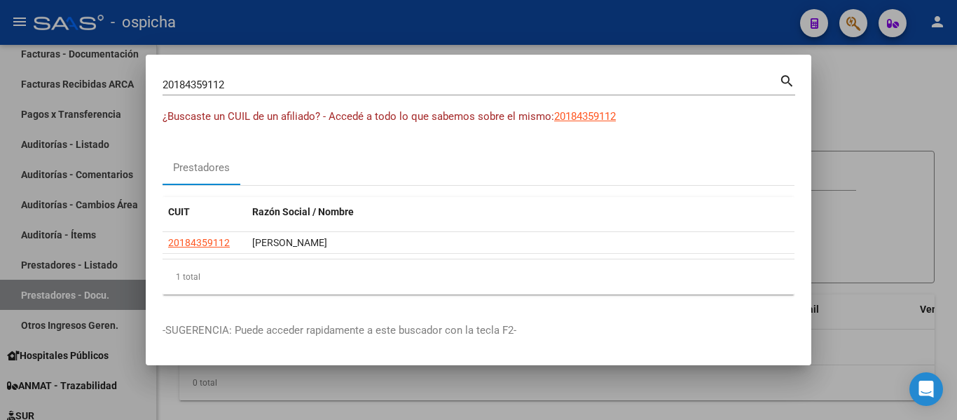
click at [786, 84] on mat-icon "search" at bounding box center [787, 79] width 16 height 17
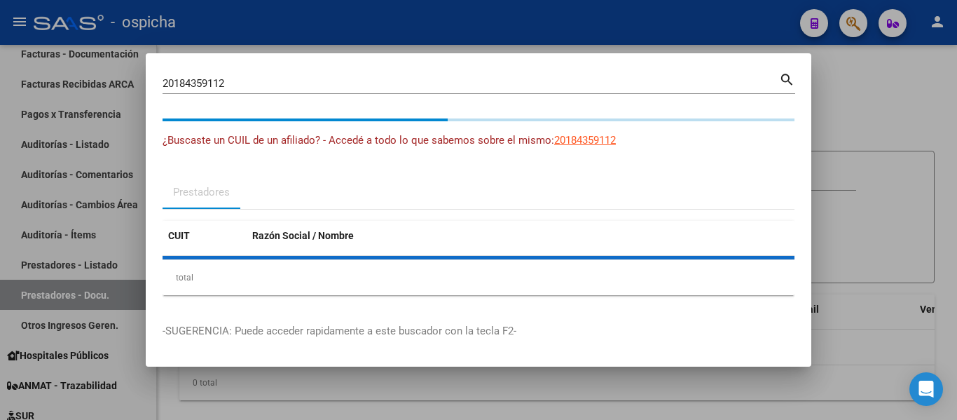
click at [851, 215] on div at bounding box center [478, 210] width 957 height 420
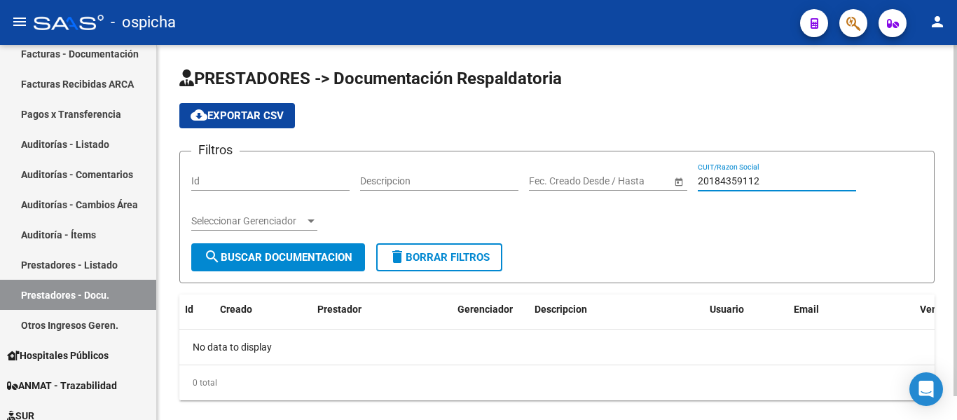
click at [764, 179] on input "20184359112" at bounding box center [777, 181] width 158 height 12
click at [787, 181] on input "20184359112" at bounding box center [777, 181] width 158 height 12
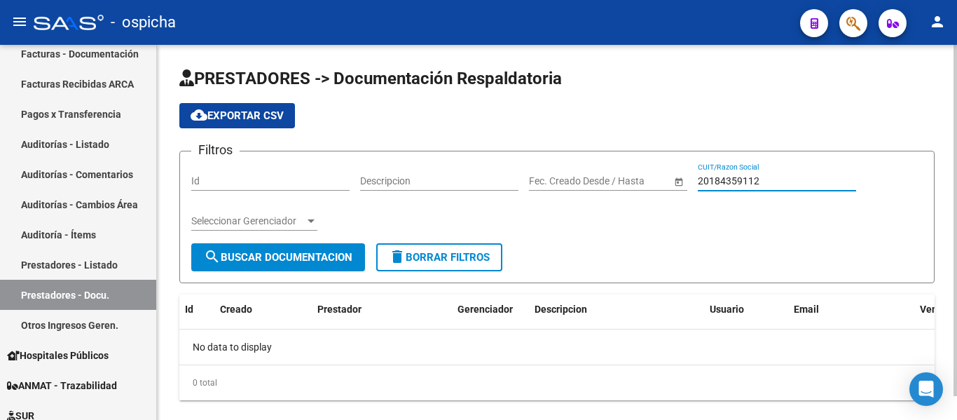
click at [787, 181] on input "20184359112" at bounding box center [777, 181] width 158 height 12
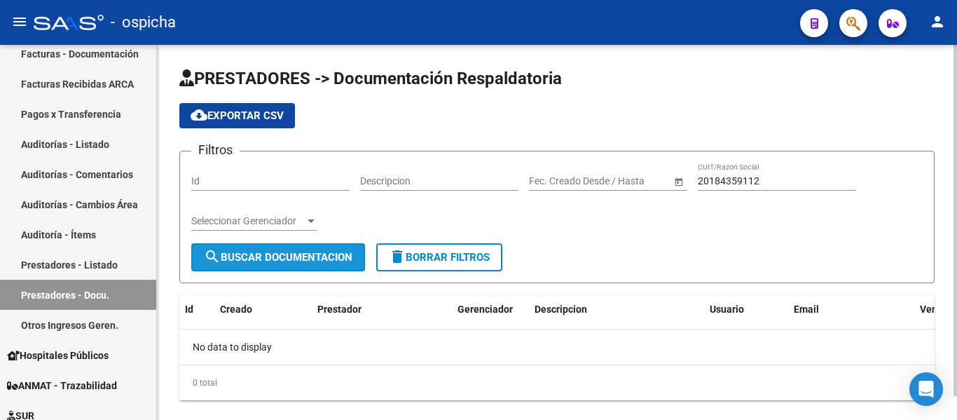
click at [260, 262] on span "search Buscar Documentacion" at bounding box center [278, 257] width 149 height 13
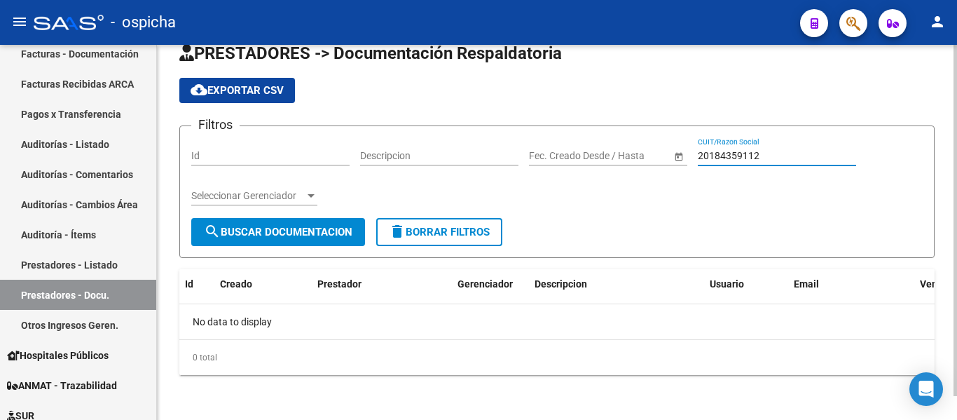
click at [790, 157] on input "20184359112" at bounding box center [777, 156] width 158 height 12
type input "2"
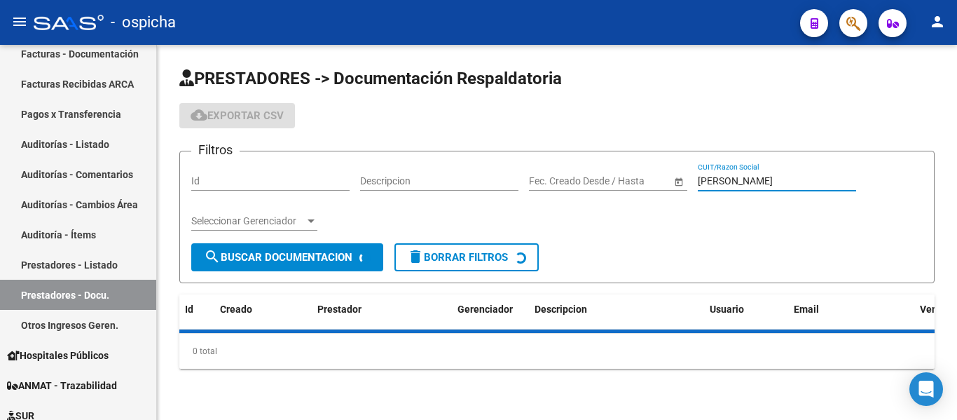
scroll to position [0, 0]
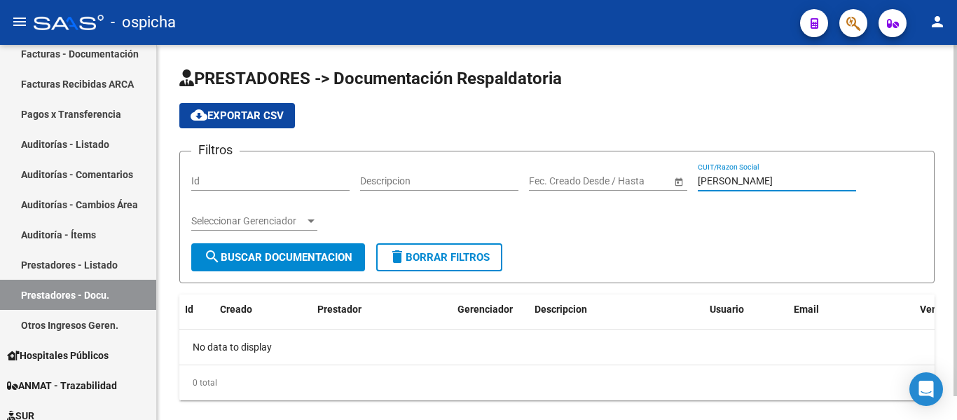
type input "[PERSON_NAME]"
click at [825, 183] on input "[PERSON_NAME]" at bounding box center [777, 181] width 158 height 12
paste input "20184359112"
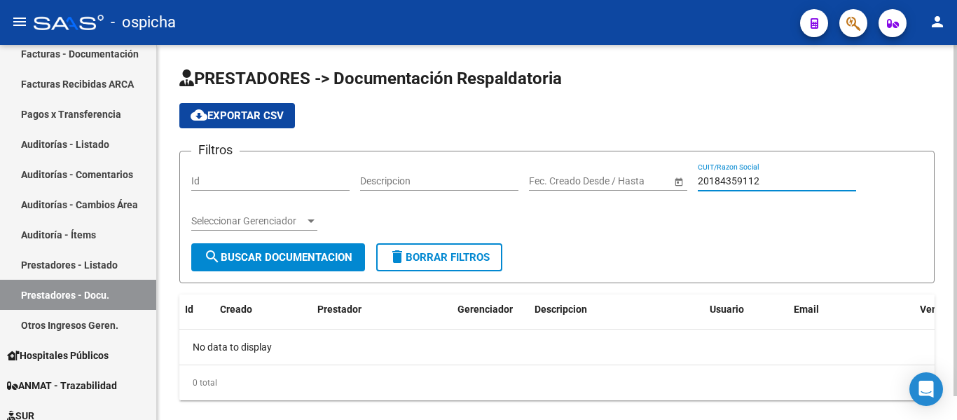
type input "20184359112"
click at [284, 263] on span "search Buscar Documentacion" at bounding box center [278, 257] width 149 height 13
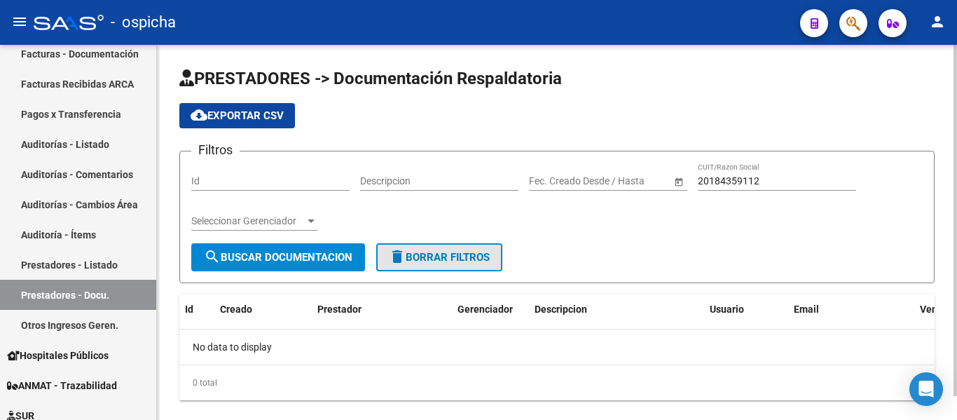
click at [453, 254] on span "delete Borrar Filtros" at bounding box center [439, 257] width 101 height 13
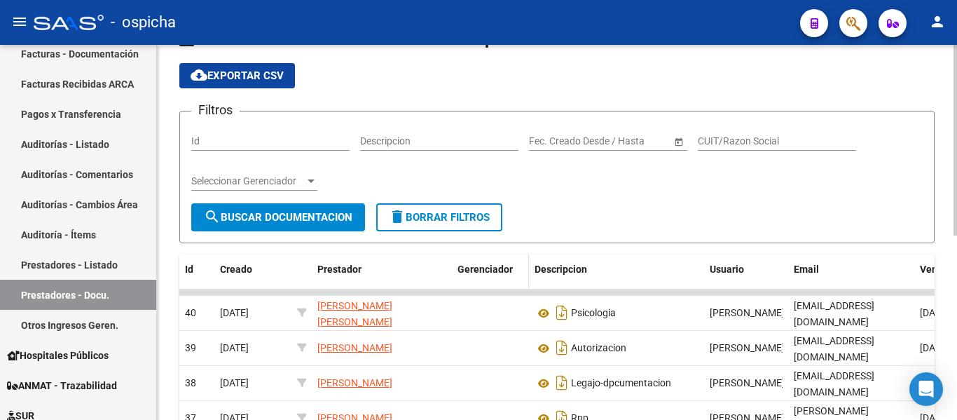
scroll to position [40, 0]
click at [753, 139] on input "CUIT/Razon Social" at bounding box center [777, 141] width 158 height 12
paste input "20299945880"
type input "20299945880"
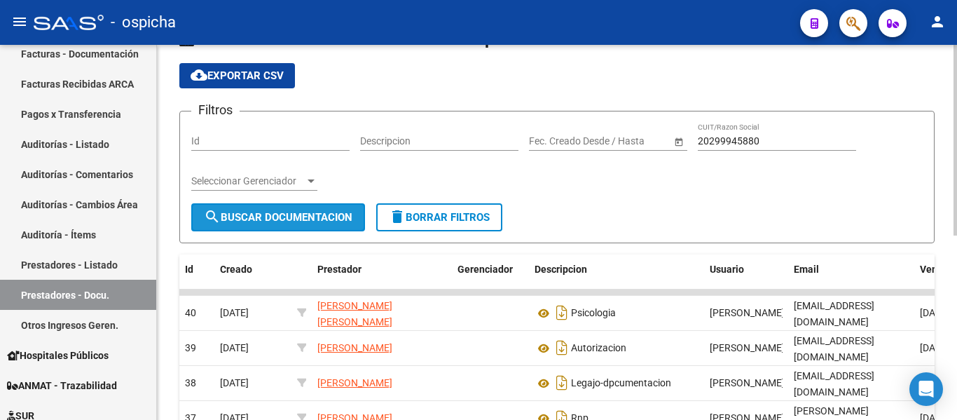
click at [292, 226] on button "search Buscar Documentacion" at bounding box center [278, 217] width 174 height 28
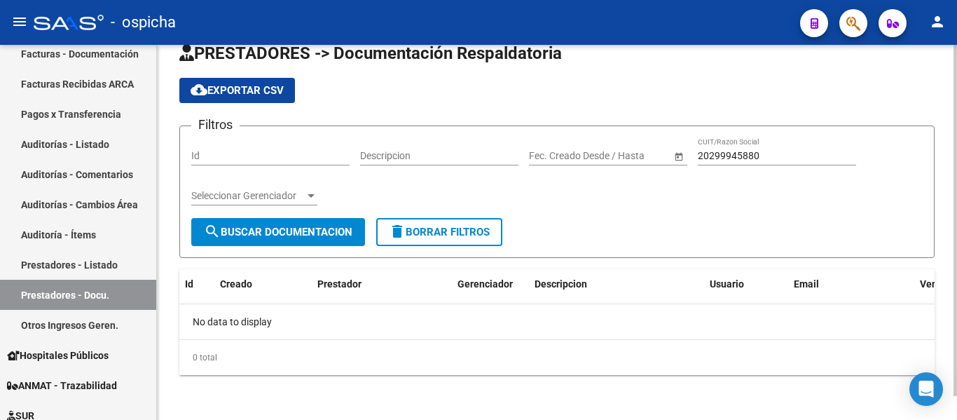
scroll to position [25, 0]
click at [396, 231] on mat-icon "delete" at bounding box center [397, 231] width 17 height 17
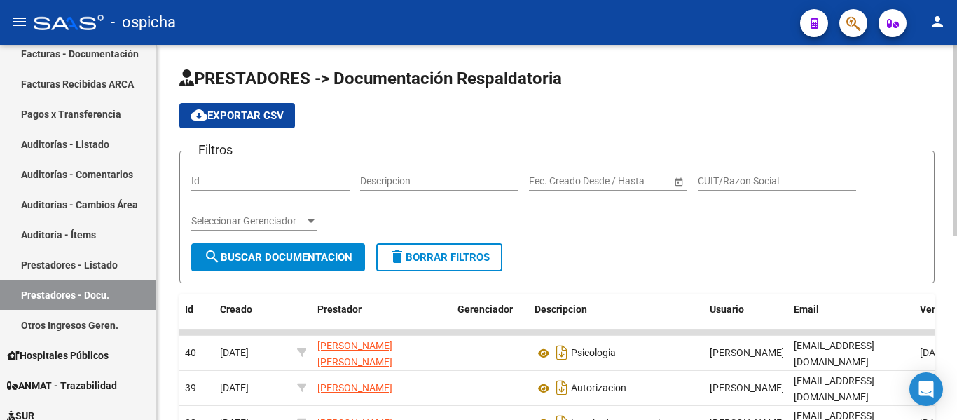
scroll to position [1, 0]
click at [759, 177] on input "CUIT/Razon Social" at bounding box center [777, 180] width 158 height 12
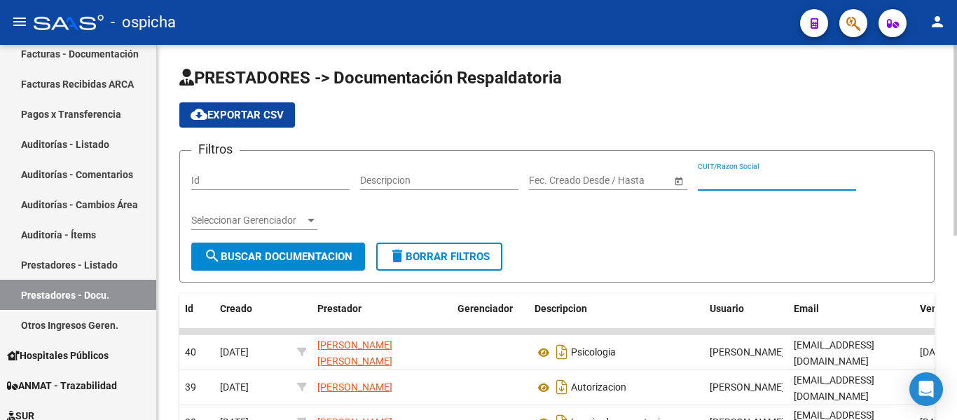
paste input "20299945880"
type input "20299945880"
click at [593, 172] on div "Start date – End date Fec. Creado Desde / Hasta" at bounding box center [600, 176] width 142 height 28
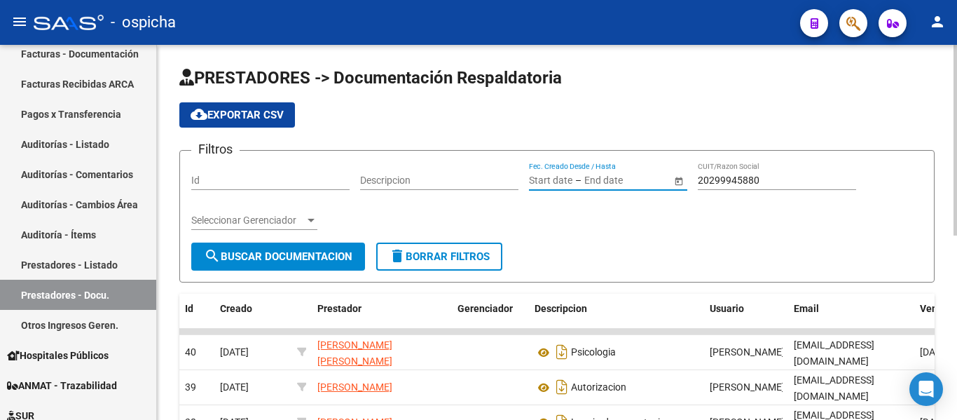
click at [591, 177] on input "text" at bounding box center [618, 180] width 69 height 12
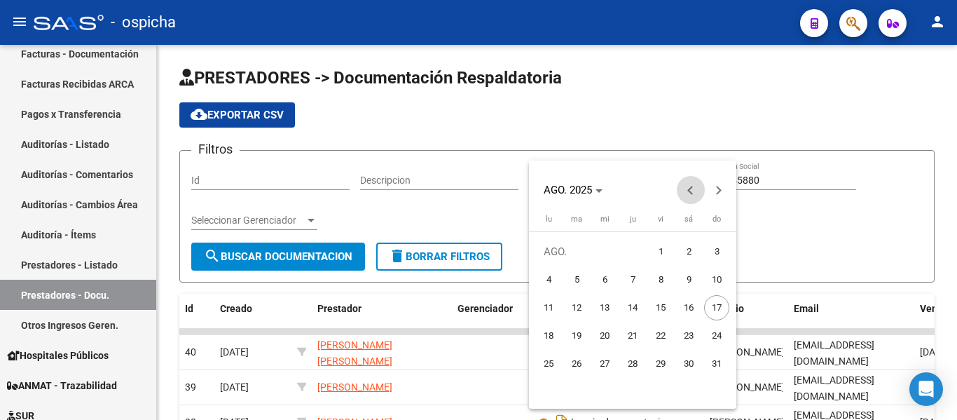
click at [692, 191] on button "Previous month" at bounding box center [691, 190] width 28 height 28
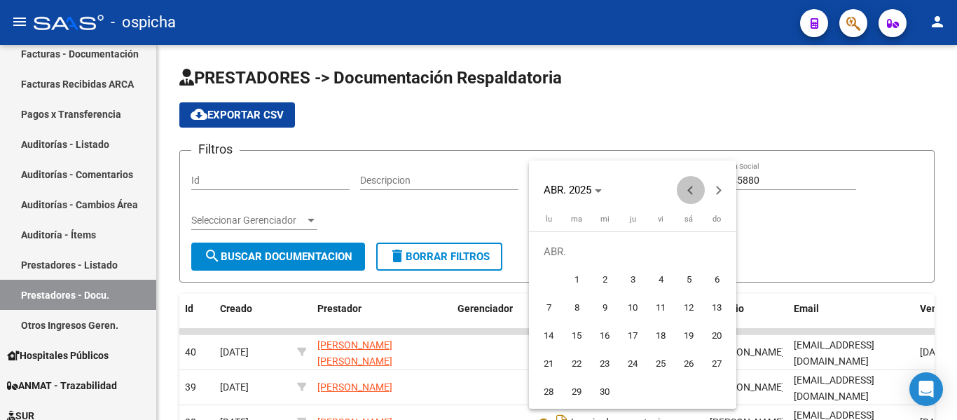
click at [692, 191] on button "Previous month" at bounding box center [691, 190] width 28 height 28
click at [714, 191] on button "Next month" at bounding box center [719, 190] width 28 height 28
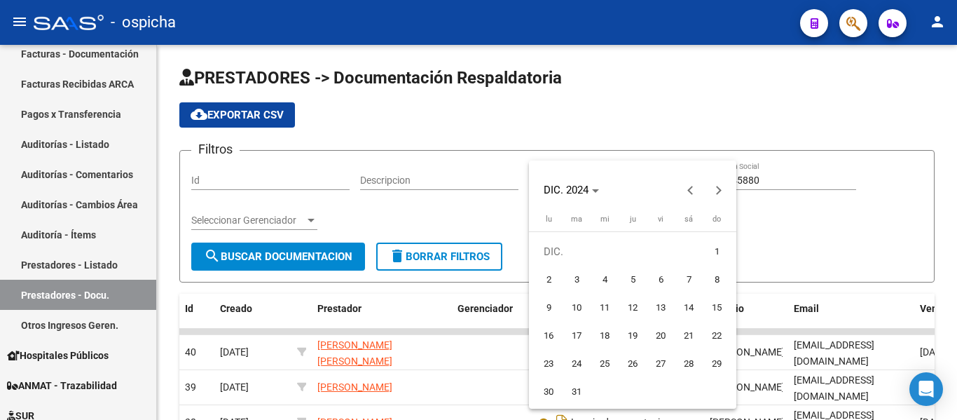
click at [712, 255] on span "1" at bounding box center [716, 251] width 25 height 25
type input "[DATE]"
click at [719, 187] on button "Next month" at bounding box center [719, 190] width 28 height 28
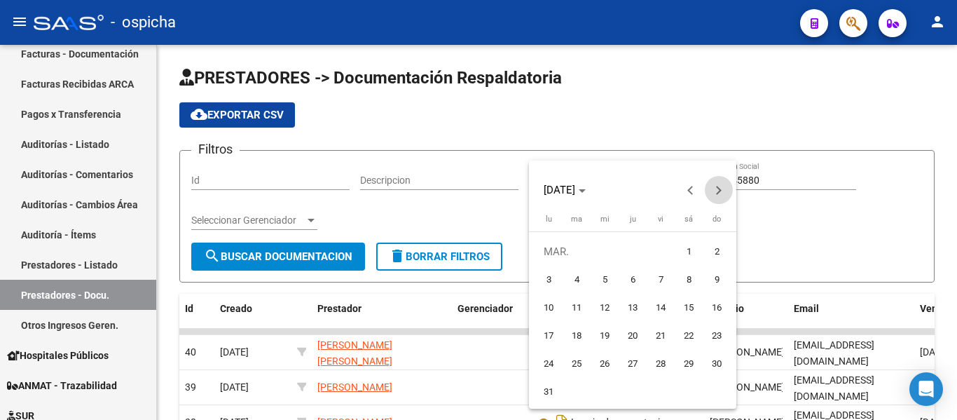
click at [719, 187] on button "Next month" at bounding box center [719, 190] width 28 height 28
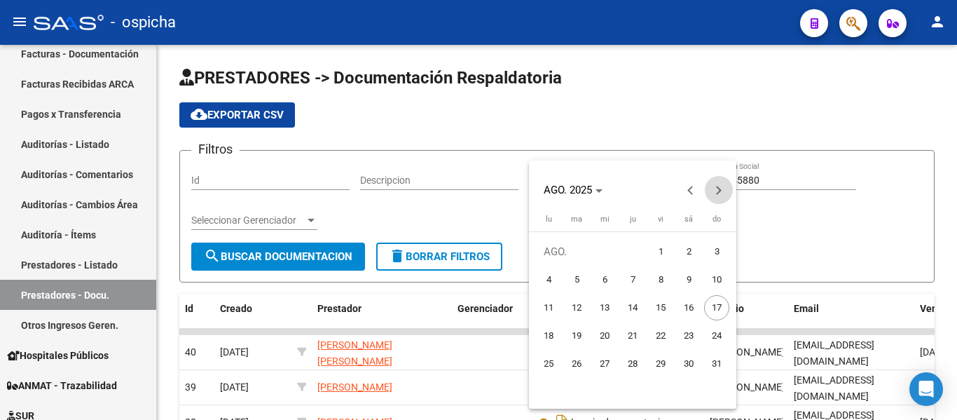
click at [719, 187] on button "Next month" at bounding box center [719, 190] width 28 height 28
click at [687, 184] on span "Previous month" at bounding box center [691, 190] width 28 height 28
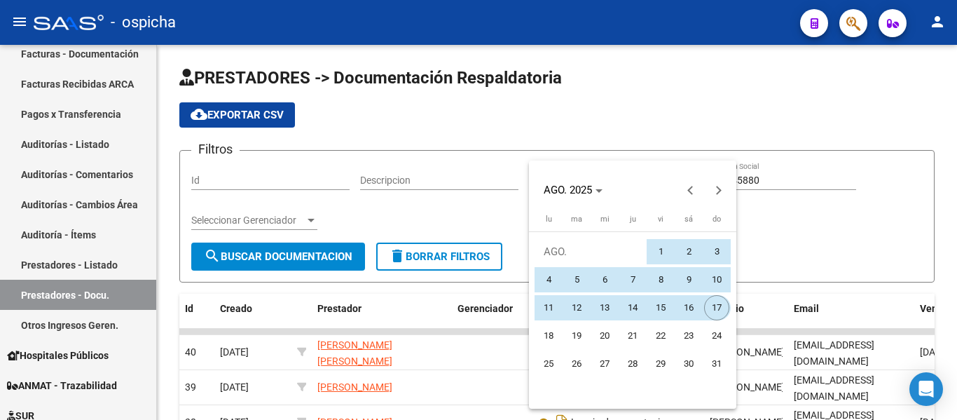
click at [712, 312] on span "17" at bounding box center [716, 307] width 25 height 25
type input "[DATE]"
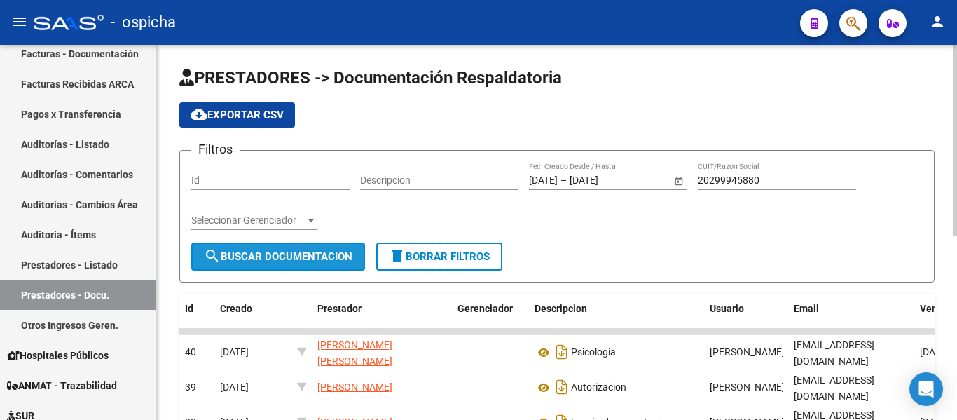
click at [253, 253] on span "search Buscar Documentacion" at bounding box center [278, 256] width 149 height 13
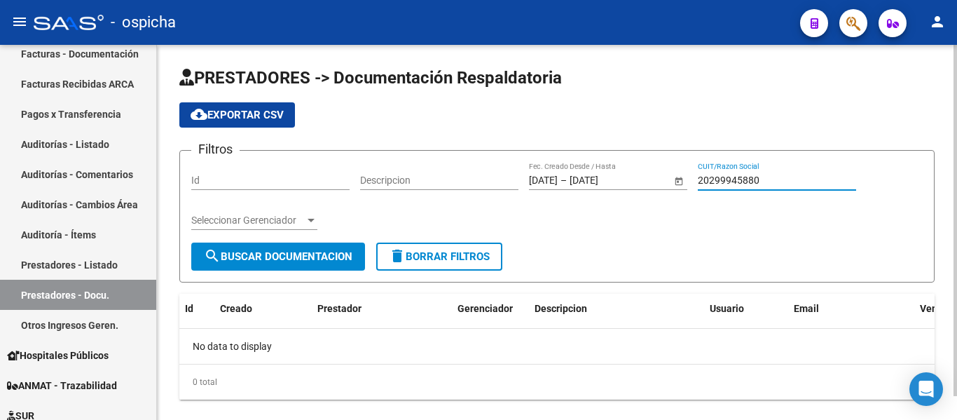
click at [787, 185] on input "20299945880" at bounding box center [777, 180] width 158 height 12
click at [261, 251] on span "search Buscar Documentacion" at bounding box center [278, 256] width 149 height 13
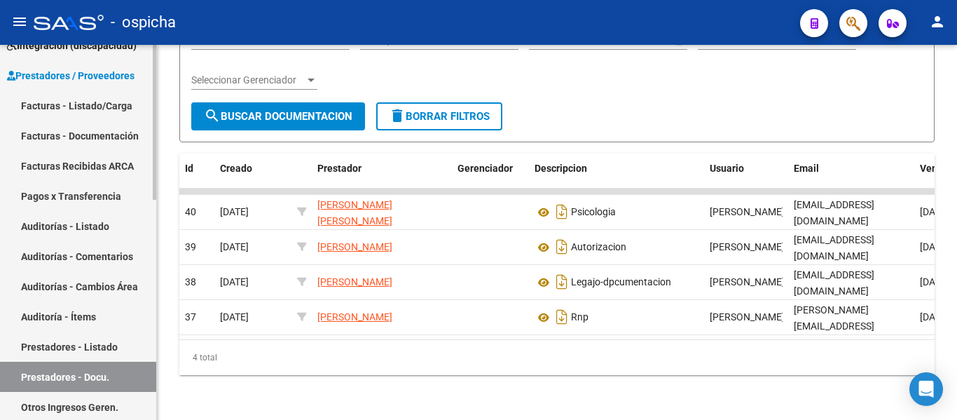
scroll to position [200, 0]
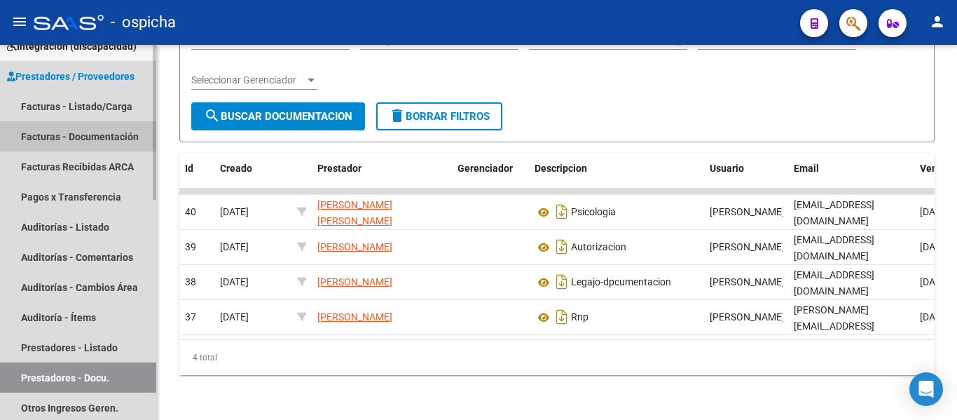
click at [100, 136] on link "Facturas - Documentación" at bounding box center [78, 136] width 156 height 30
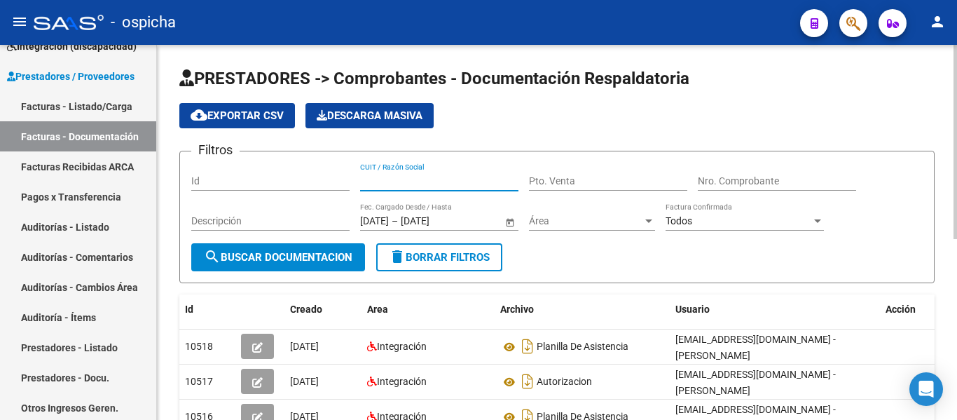
click at [406, 177] on input "CUIT / Razón Social" at bounding box center [439, 181] width 158 height 12
paste input "20299945880"
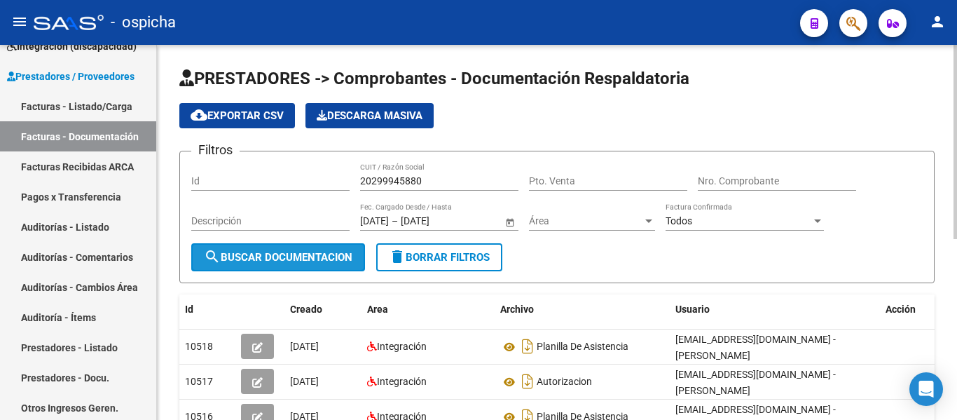
click at [251, 261] on span "search Buscar Documentacion" at bounding box center [278, 257] width 149 height 13
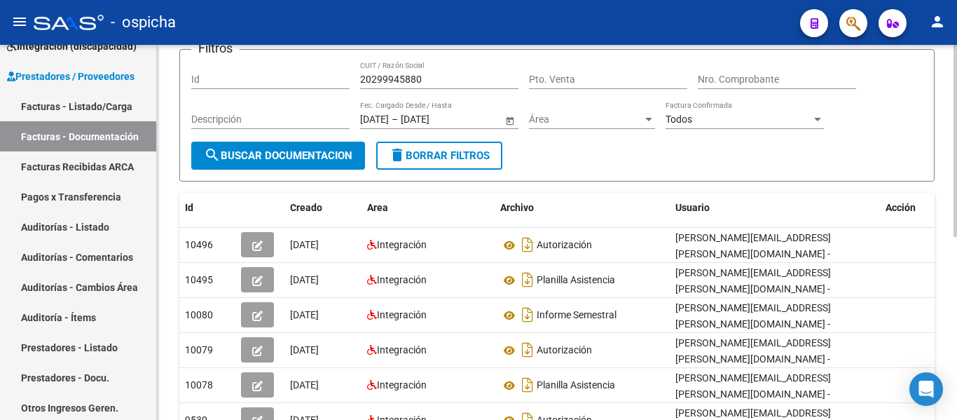
scroll to position [62, 0]
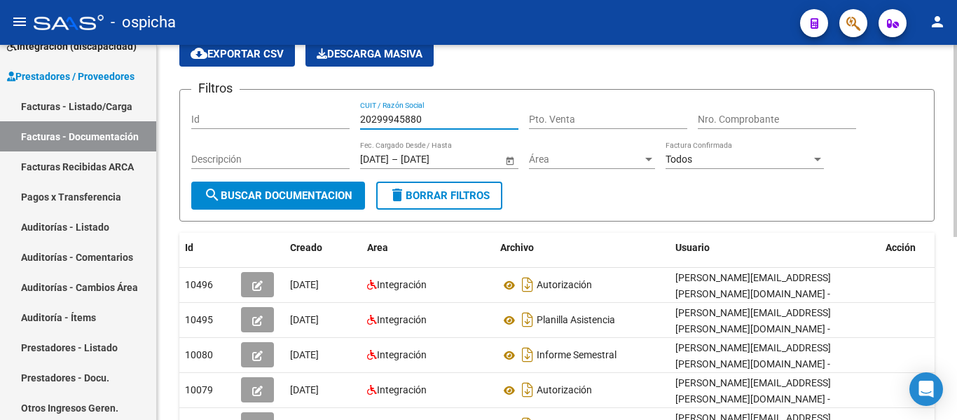
click at [442, 118] on input "20299945880" at bounding box center [439, 119] width 158 height 12
type input "2"
paste input "20185301975"
type input "20185301975"
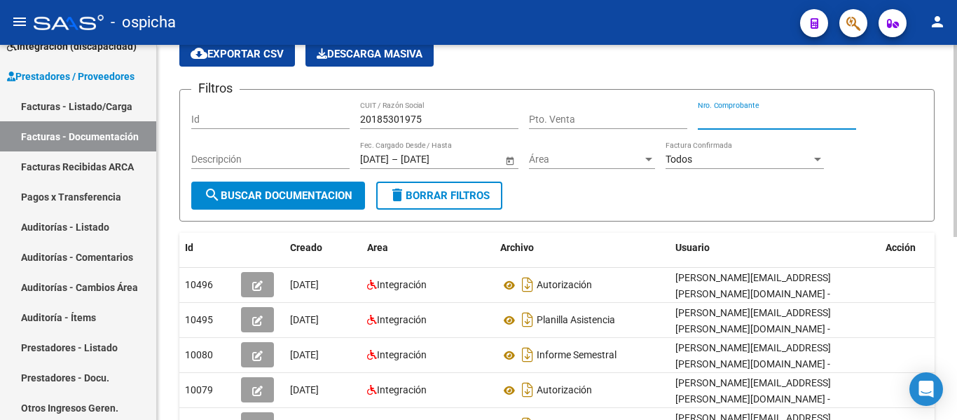
click at [750, 116] on input "Nro. Comprobante" at bounding box center [777, 119] width 158 height 12
click at [238, 196] on span "search Buscar Documentacion" at bounding box center [278, 195] width 149 height 13
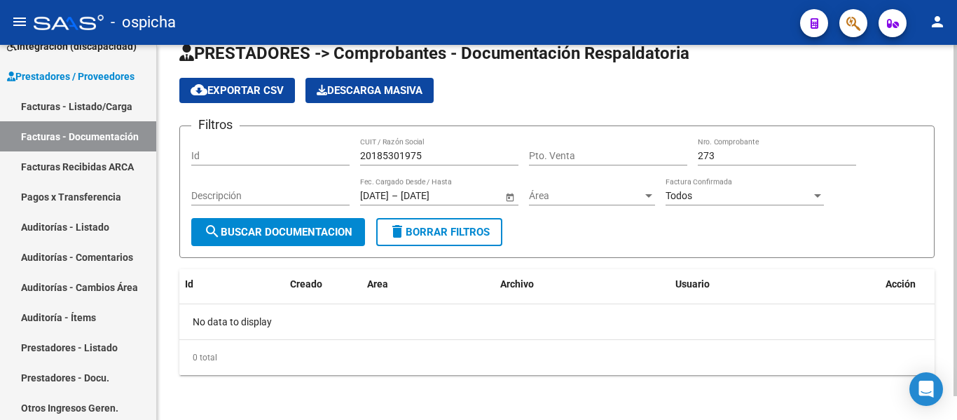
scroll to position [25, 0]
click at [729, 153] on input "273" at bounding box center [777, 156] width 158 height 12
type input "2"
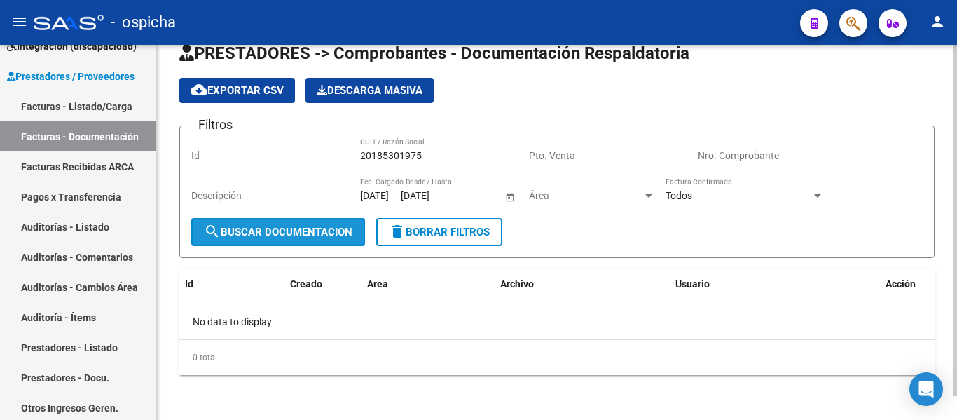
click at [251, 230] on span "search Buscar Documentacion" at bounding box center [278, 232] width 149 height 13
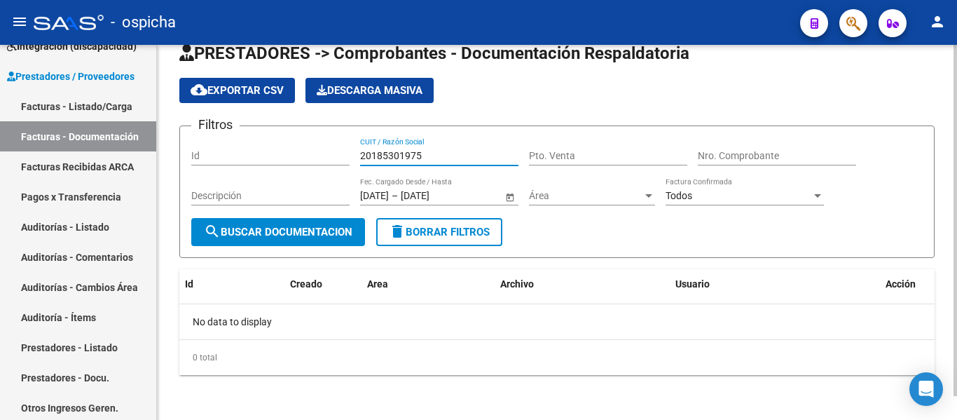
click at [452, 154] on input "20185301975" at bounding box center [439, 156] width 158 height 12
click at [446, 159] on input "20185301975" at bounding box center [439, 156] width 158 height 12
paste input "4359112"
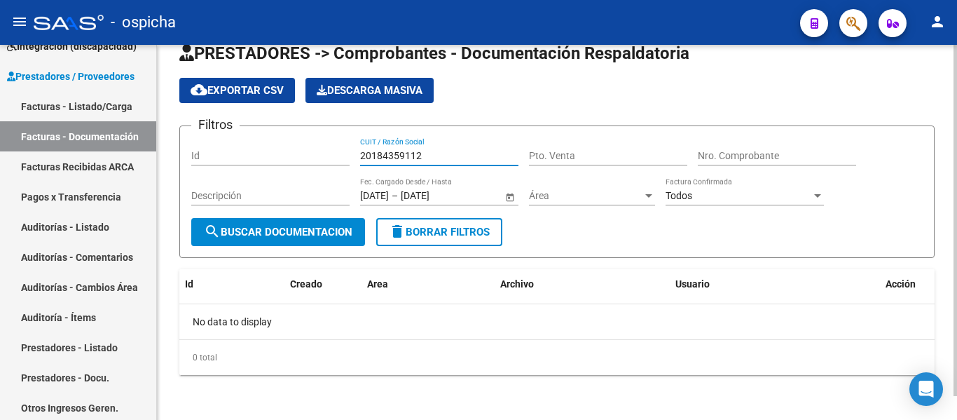
type input "20184359112"
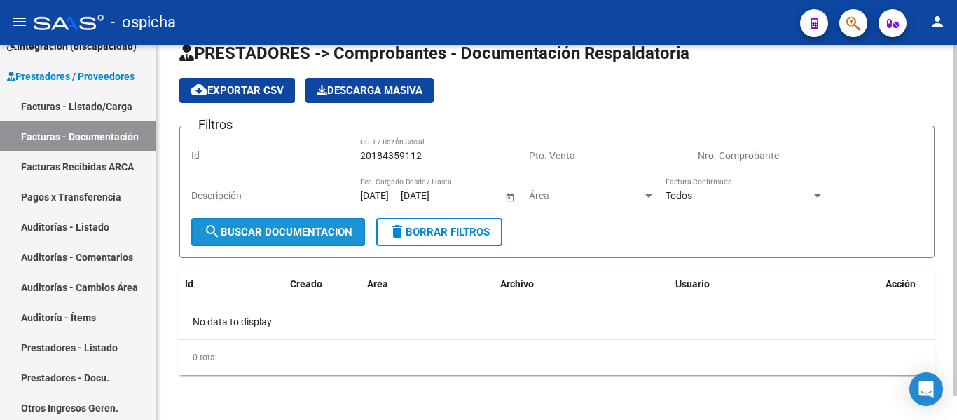
click at [257, 228] on span "search Buscar Documentacion" at bounding box center [278, 232] width 149 height 13
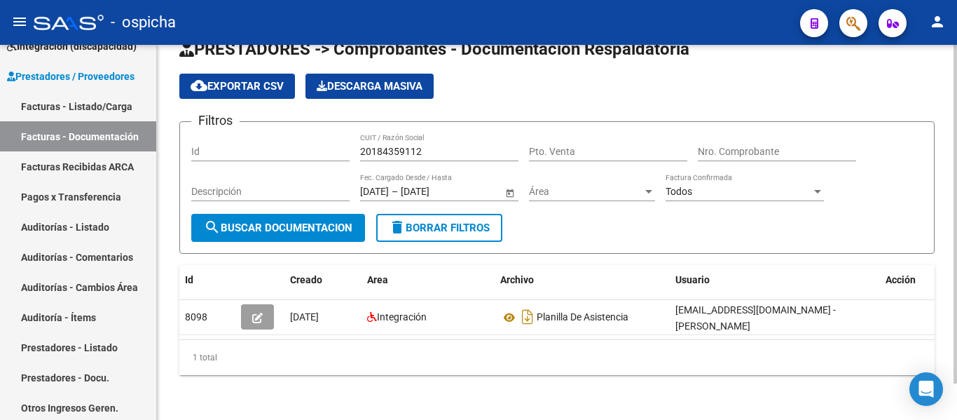
scroll to position [41, 0]
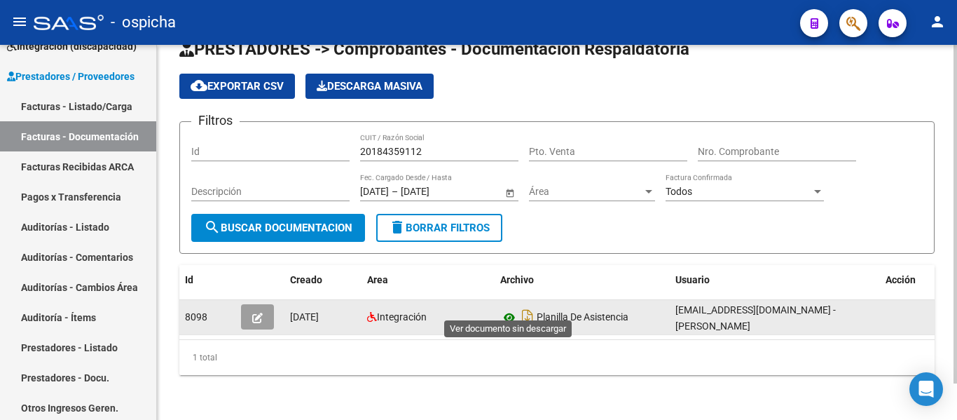
click at [506, 309] on icon at bounding box center [509, 317] width 18 height 17
